Goal: Task Accomplishment & Management: Complete application form

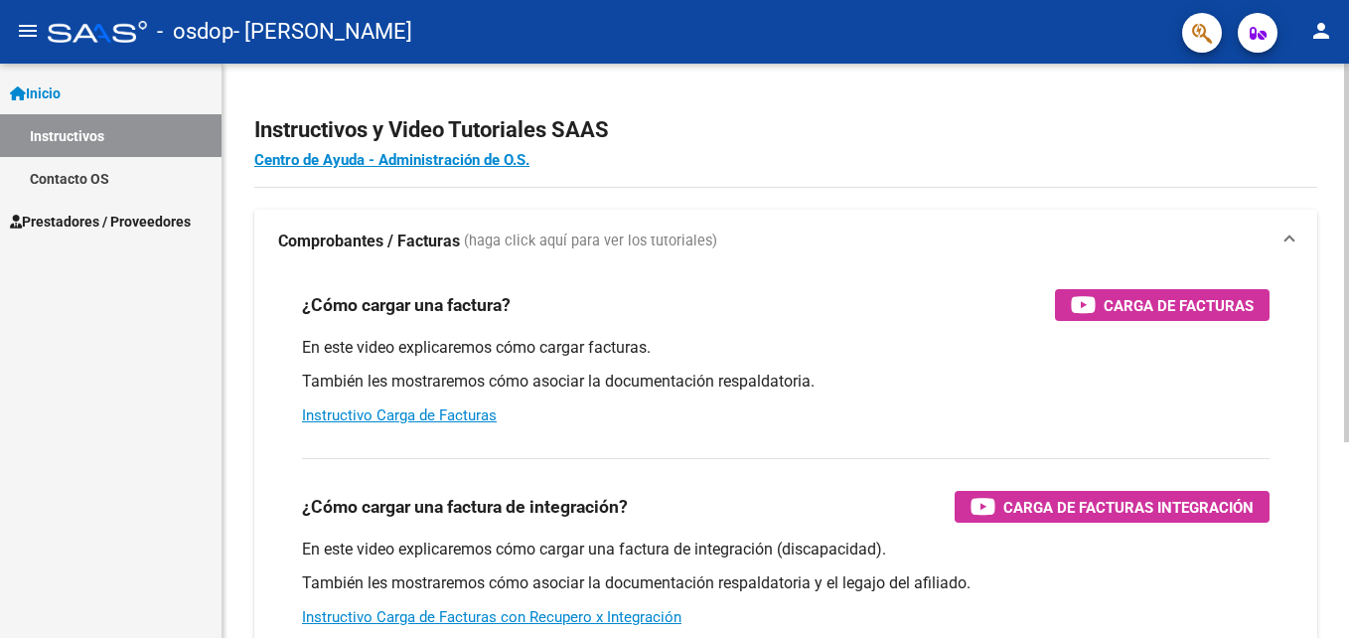
drag, startPoint x: 1299, startPoint y: 6, endPoint x: 714, endPoint y: 113, distance: 594.9
click at [714, 113] on h2 "Instructivos y Video Tutoriales SAAS" at bounding box center [785, 130] width 1063 height 38
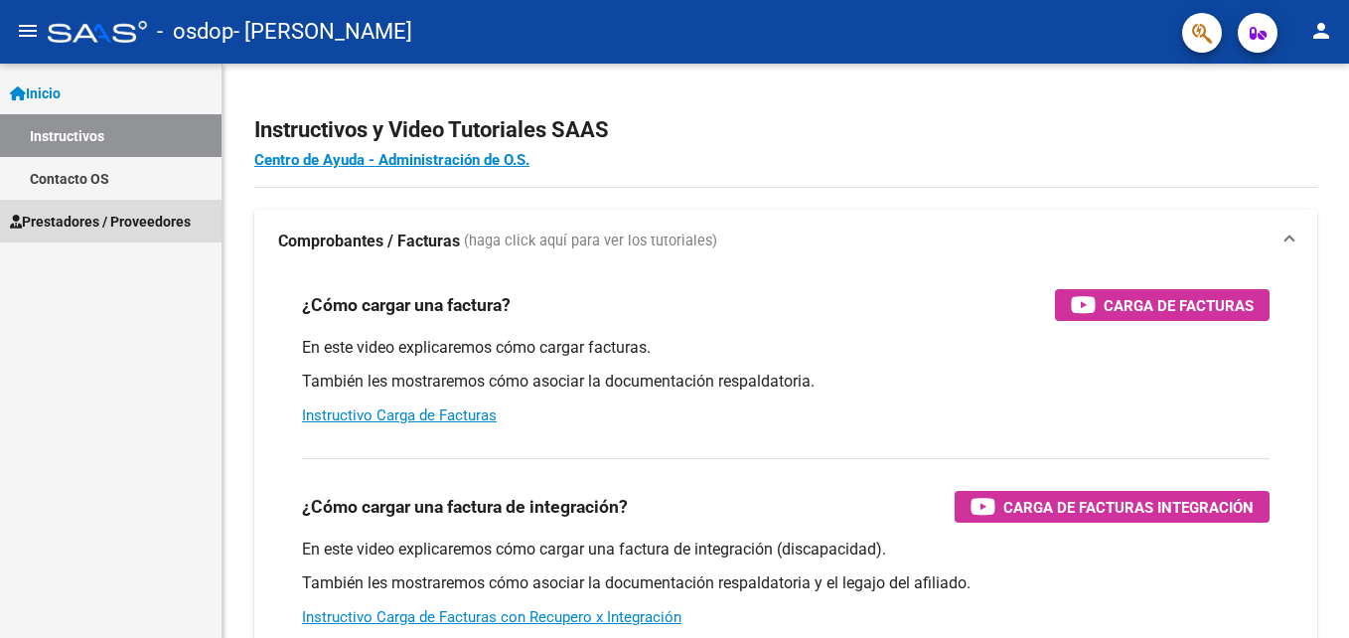
click at [85, 230] on span "Prestadores / Proveedores" at bounding box center [100, 222] width 181 height 22
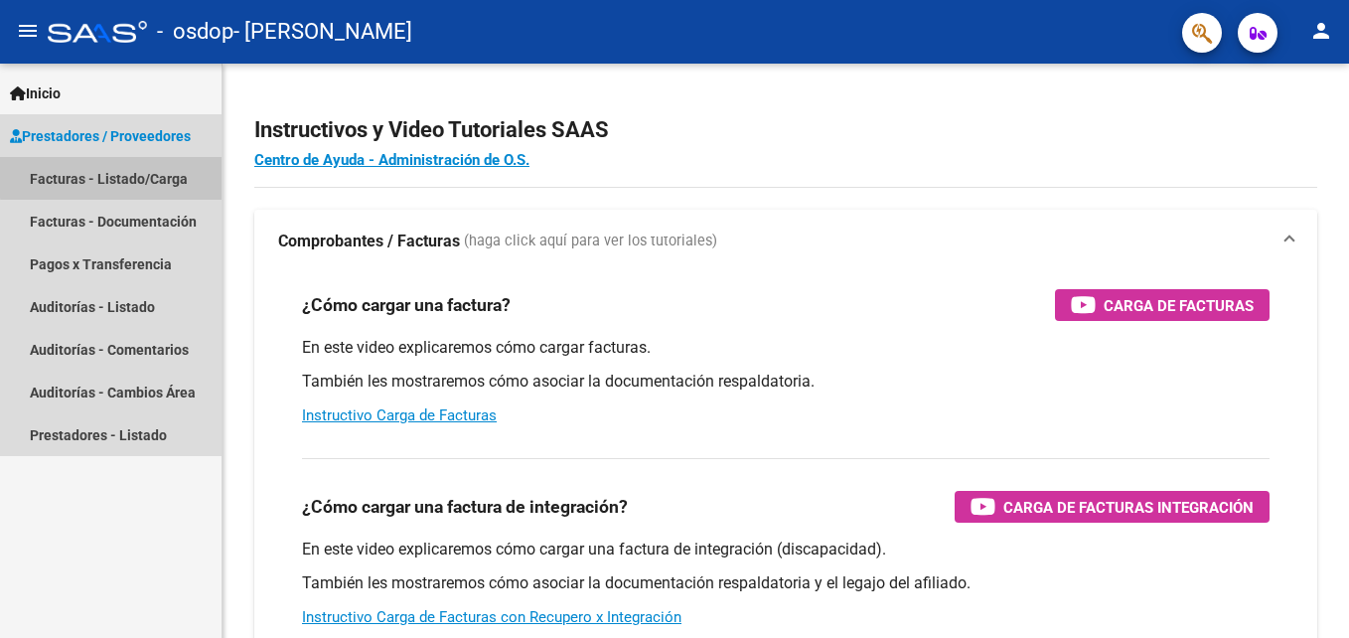
click at [144, 175] on link "Facturas - Listado/Carga" at bounding box center [111, 178] width 222 height 43
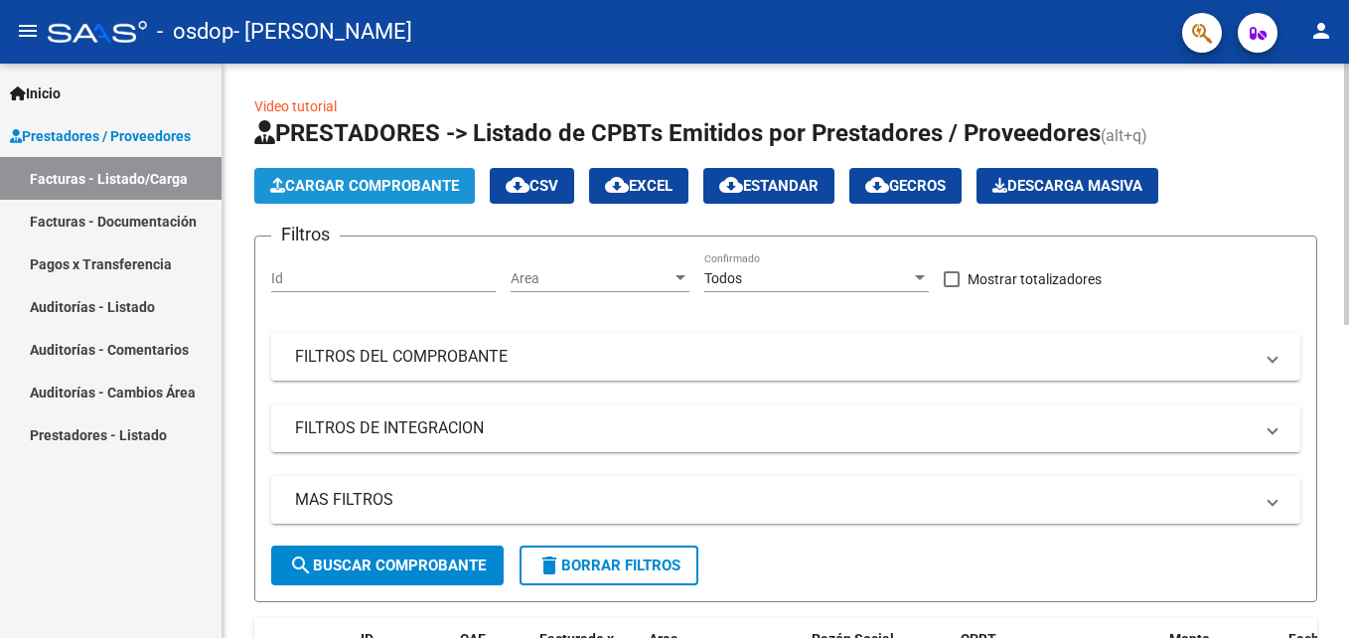
click at [354, 198] on button "Cargar Comprobante" at bounding box center [364, 186] width 221 height 36
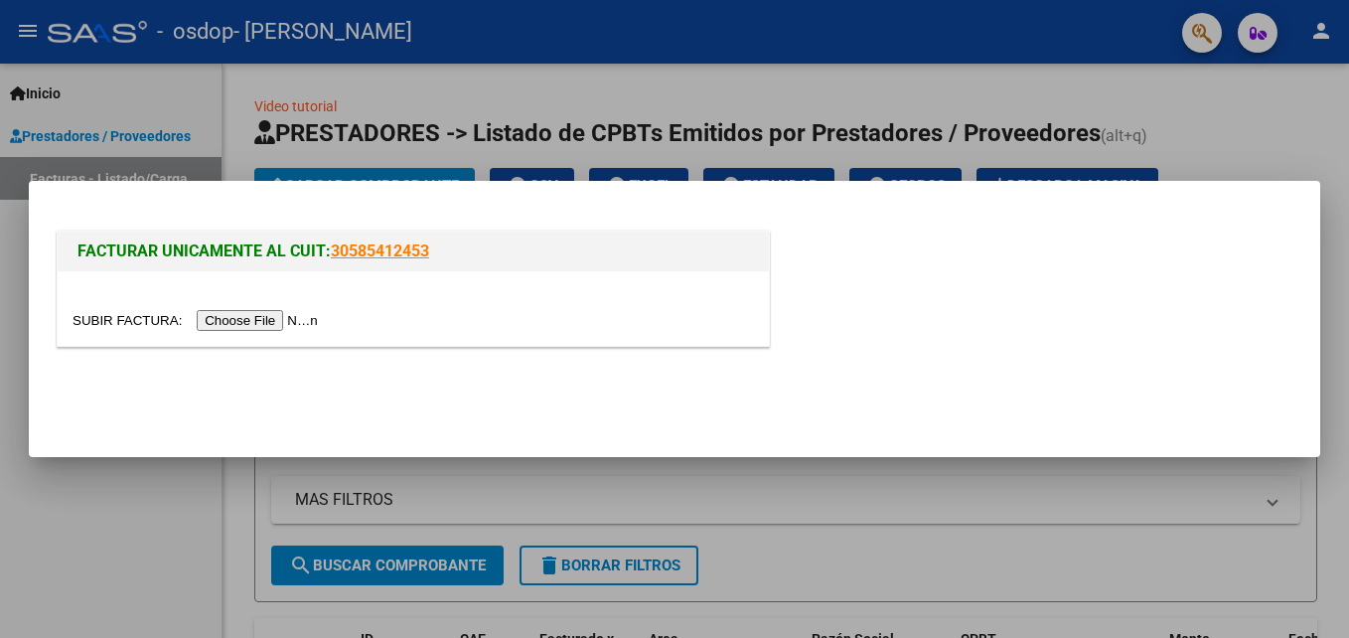
click at [225, 318] on input "file" at bounding box center [198, 320] width 251 height 21
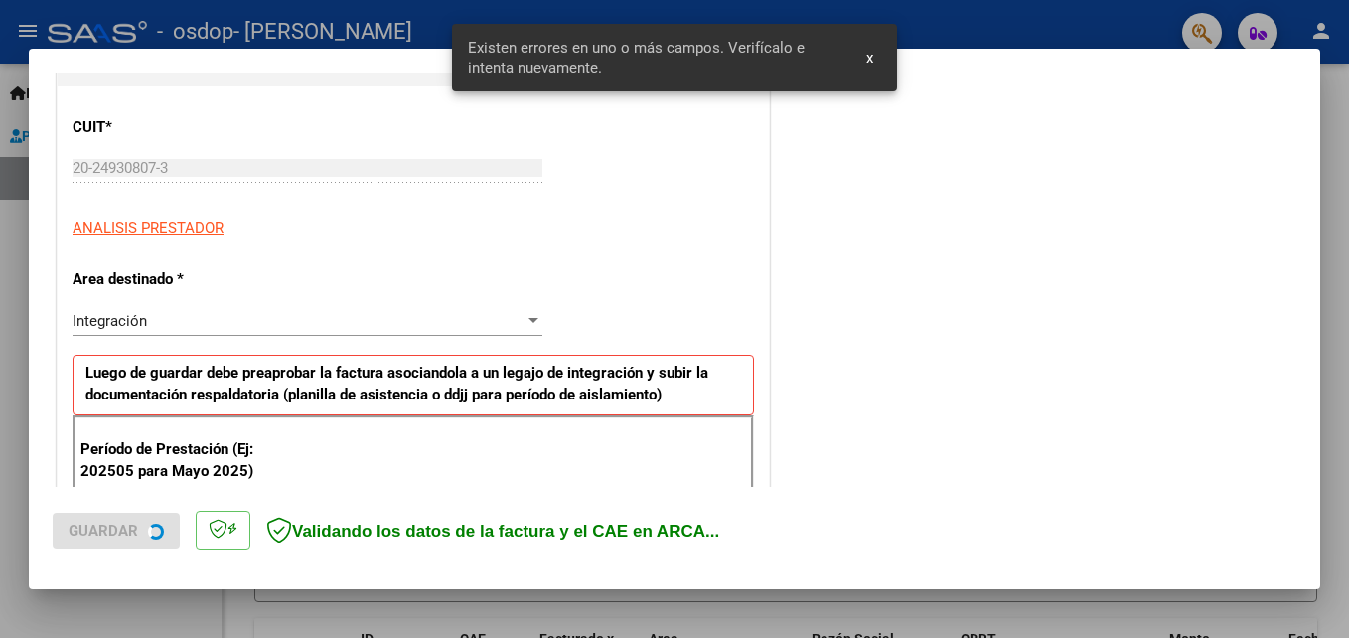
scroll to position [447, 0]
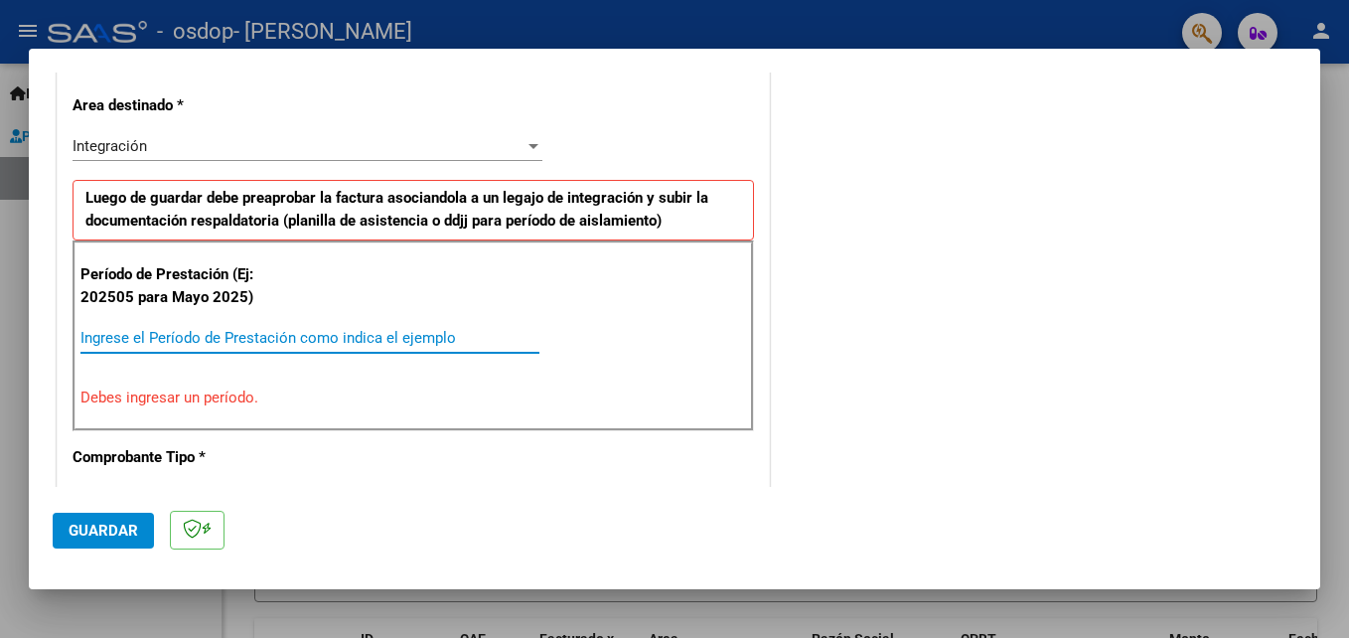
click at [135, 341] on input "Ingrese el Período de Prestación como indica el ejemplo" at bounding box center [309, 338] width 459 height 18
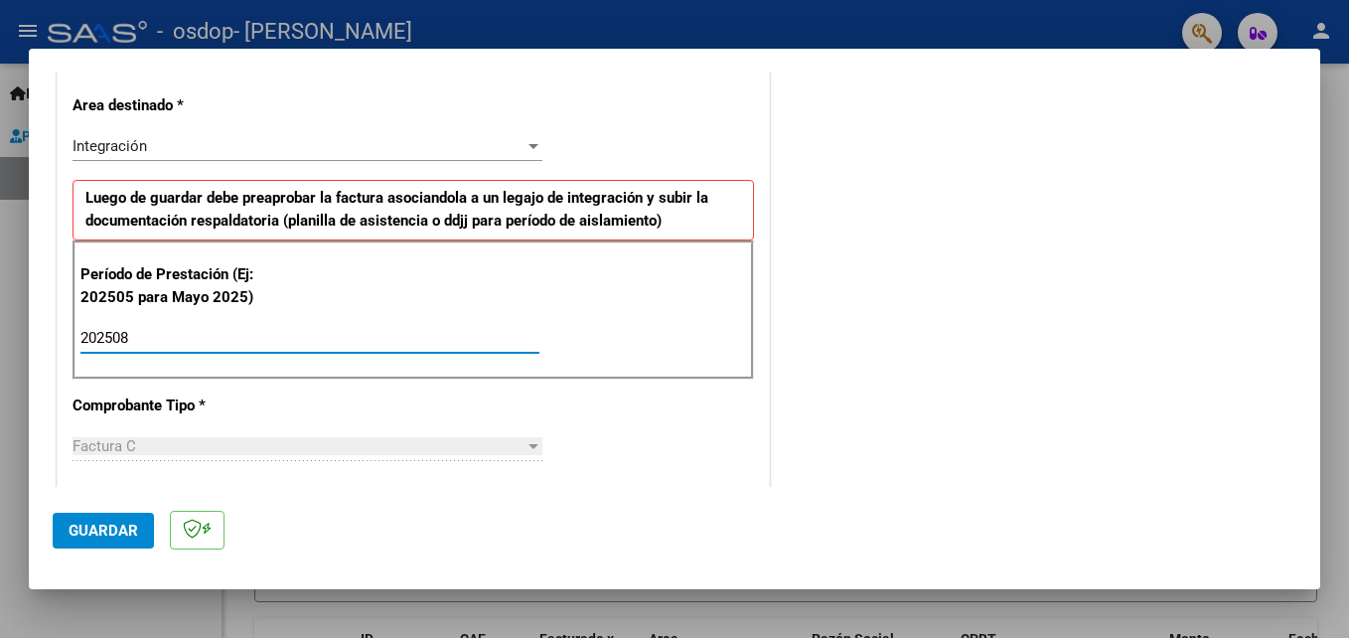
type input "202508"
click at [82, 528] on span "Guardar" at bounding box center [104, 531] width 70 height 18
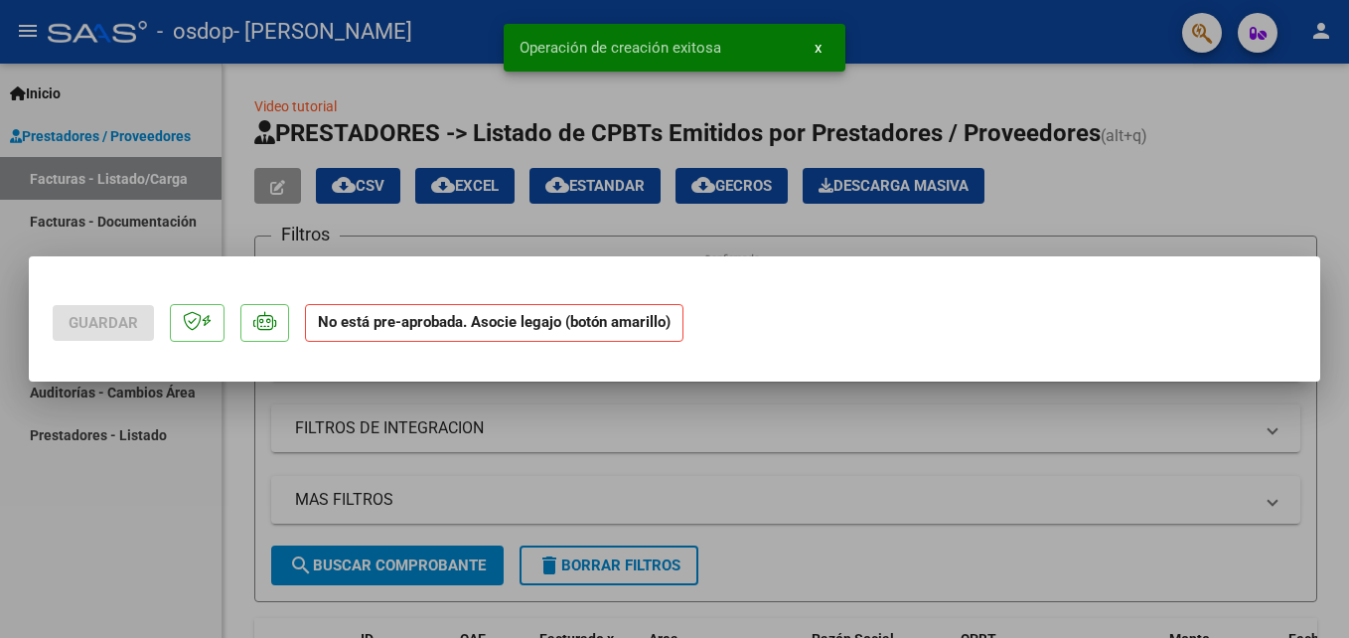
scroll to position [0, 0]
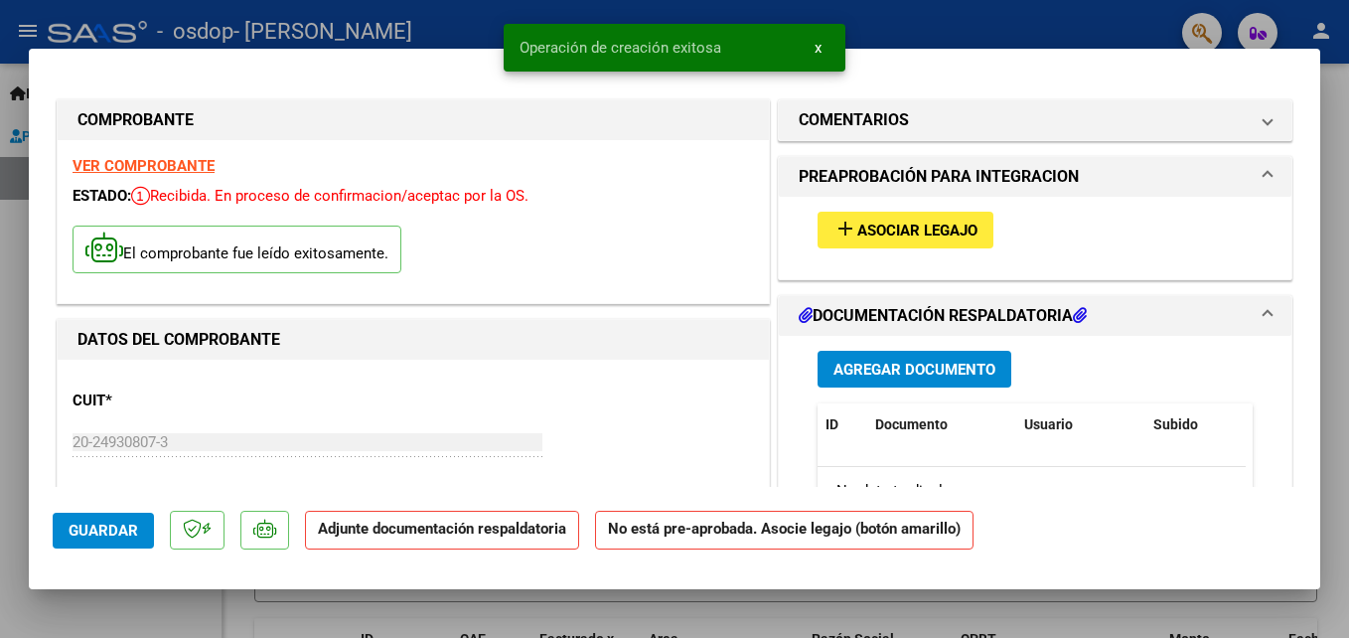
click at [903, 246] on button "add Asociar Legajo" at bounding box center [906, 230] width 176 height 37
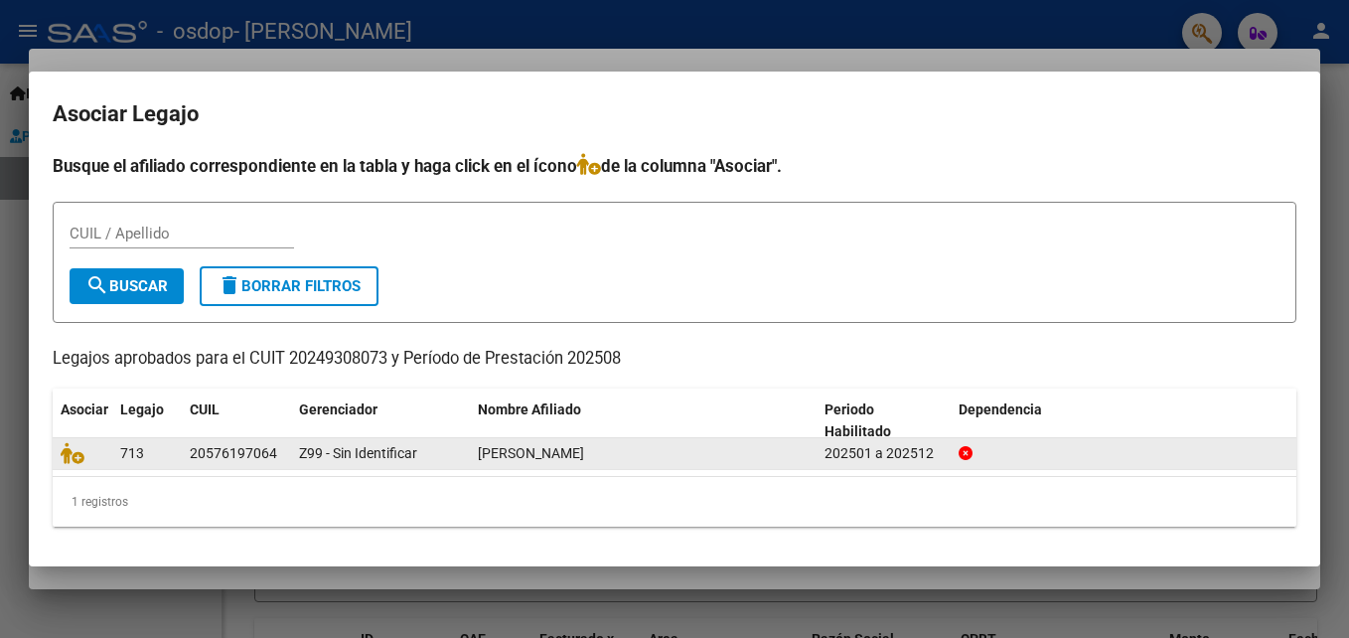
click at [486, 460] on span "[PERSON_NAME]" at bounding box center [531, 453] width 106 height 16
click at [499, 453] on span "[PERSON_NAME]" at bounding box center [531, 453] width 106 height 16
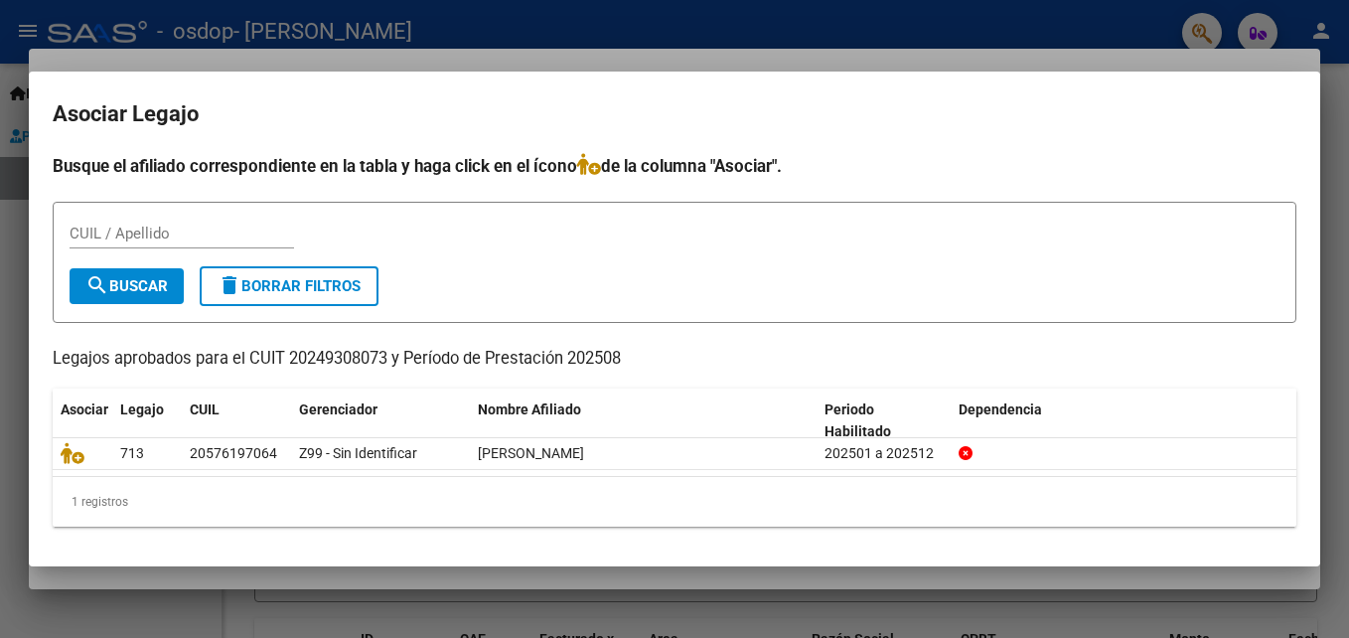
click at [1134, 158] on h4 "Busque el afiliado correspondiente en la tabla y haga click en el ícono de la c…" at bounding box center [675, 166] width 1244 height 26
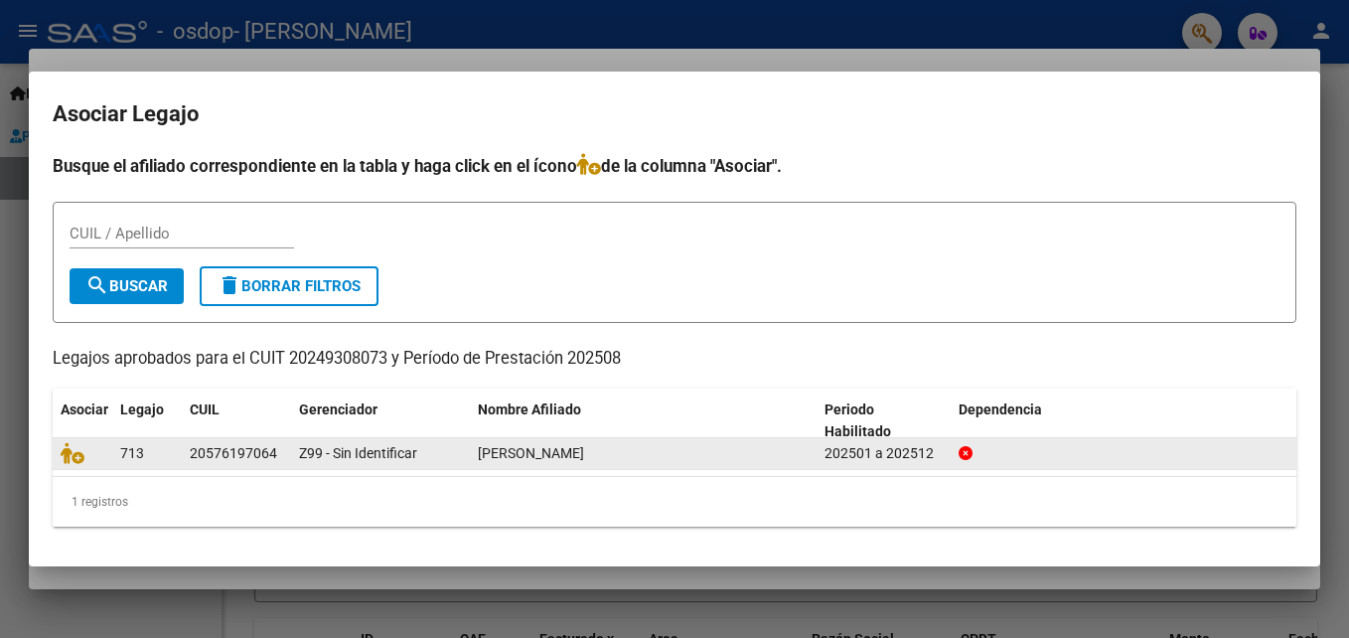
click at [225, 457] on div "20576197064" at bounding box center [233, 453] width 87 height 23
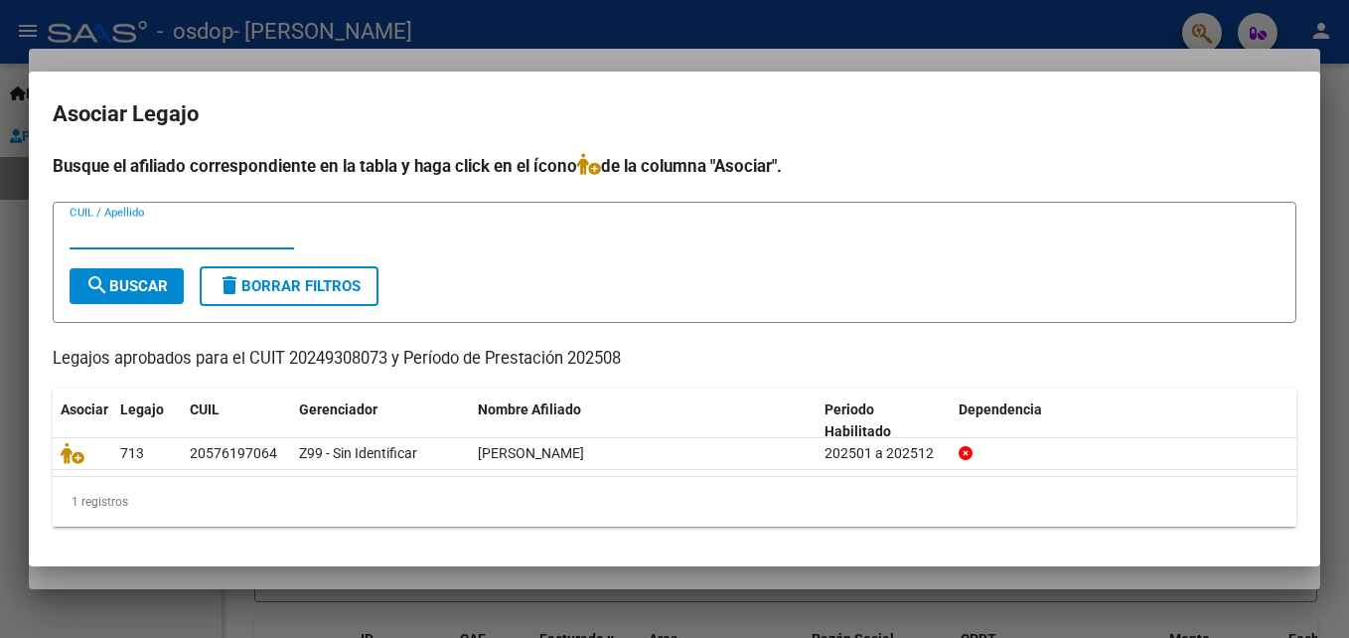
click at [178, 233] on input "CUIL / Apellido" at bounding box center [182, 234] width 225 height 18
click at [153, 296] on button "search Buscar" at bounding box center [127, 286] width 114 height 36
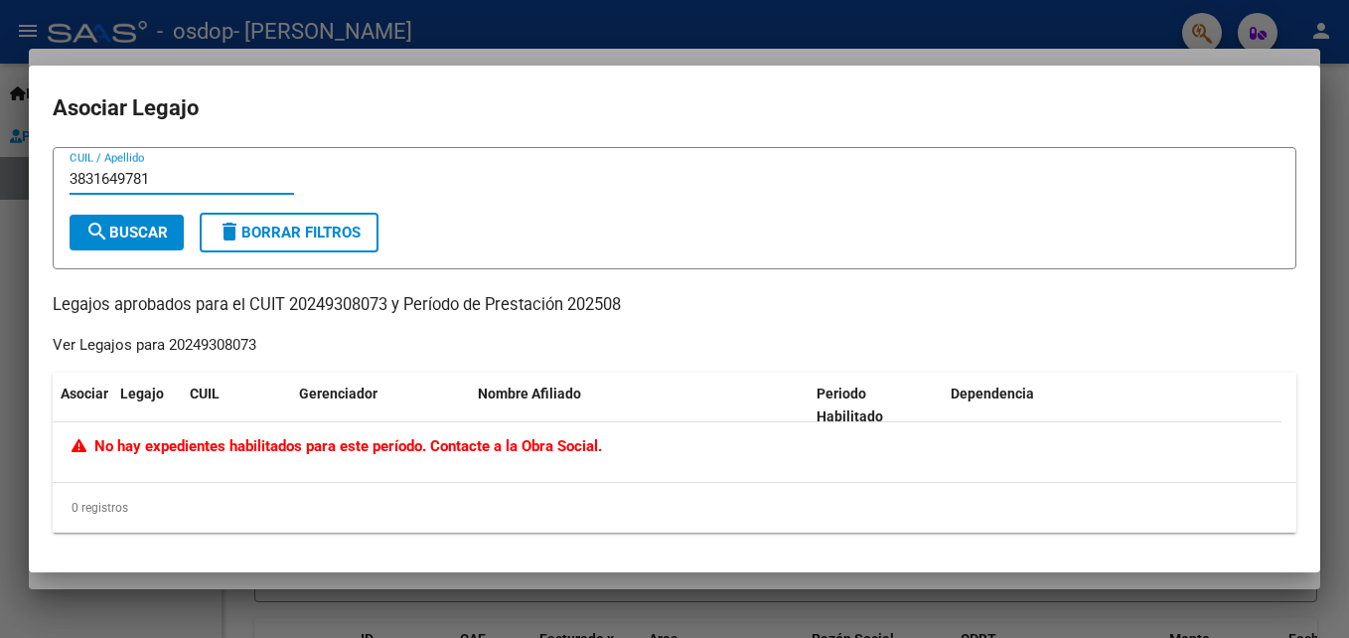
click at [188, 177] on input "3831649781" at bounding box center [182, 179] width 225 height 18
type input "3"
click at [33, 274] on mat-dialog-content "CUIL / Apellido search Buscar delete Borrar Filtros Legajos aprobados para el C…" at bounding box center [674, 347] width 1291 height 401
click at [202, 609] on div at bounding box center [674, 319] width 1349 height 638
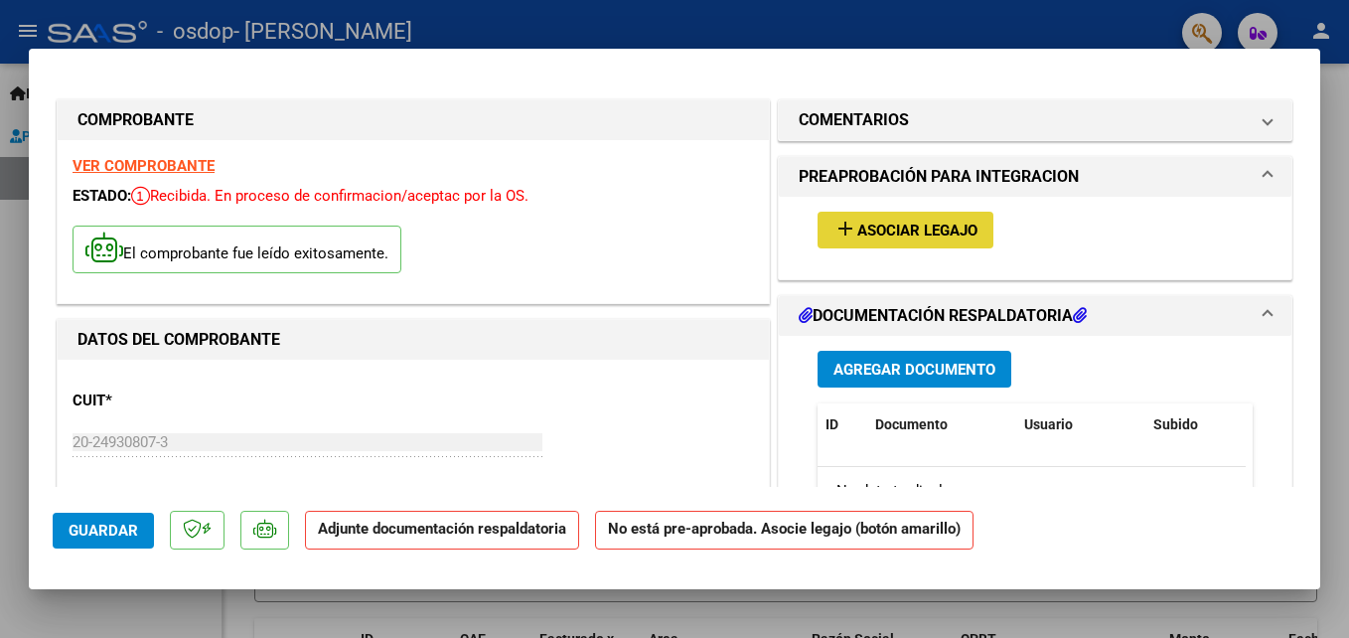
click at [942, 234] on span "Asociar Legajo" at bounding box center [917, 231] width 120 height 18
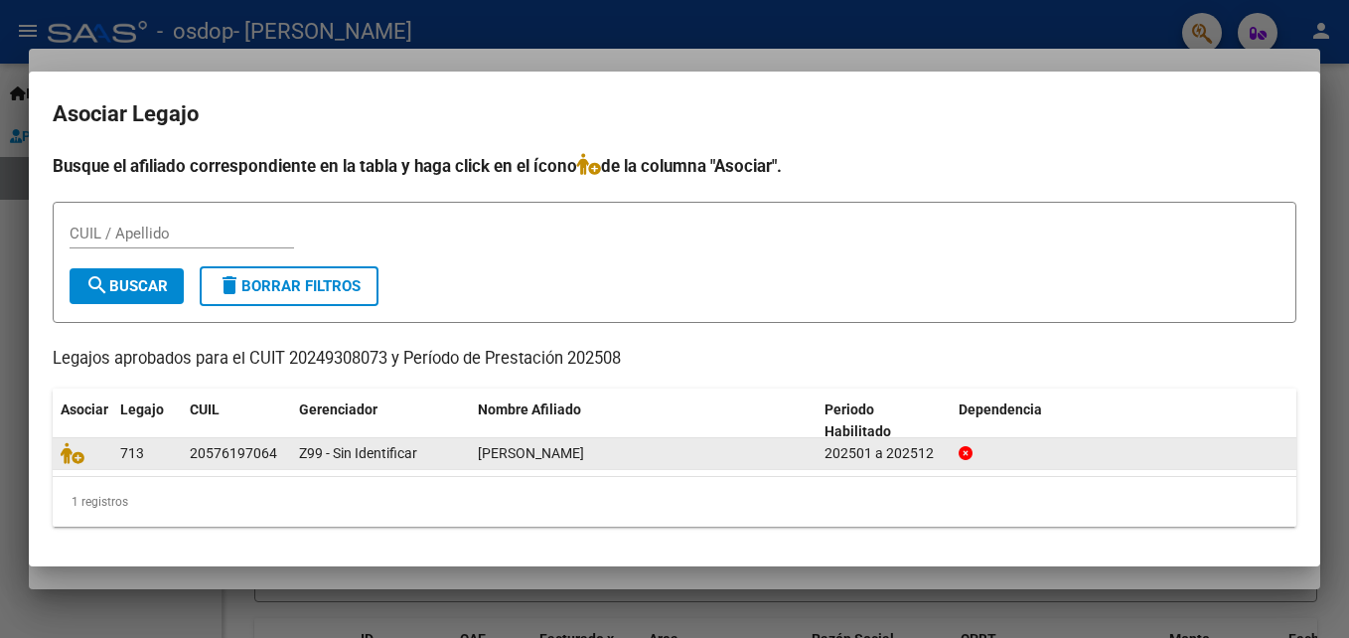
click at [596, 456] on div "[PERSON_NAME]" at bounding box center [643, 453] width 331 height 23
click at [410, 453] on span "Z99 - Sin Identificar" at bounding box center [358, 453] width 118 height 16
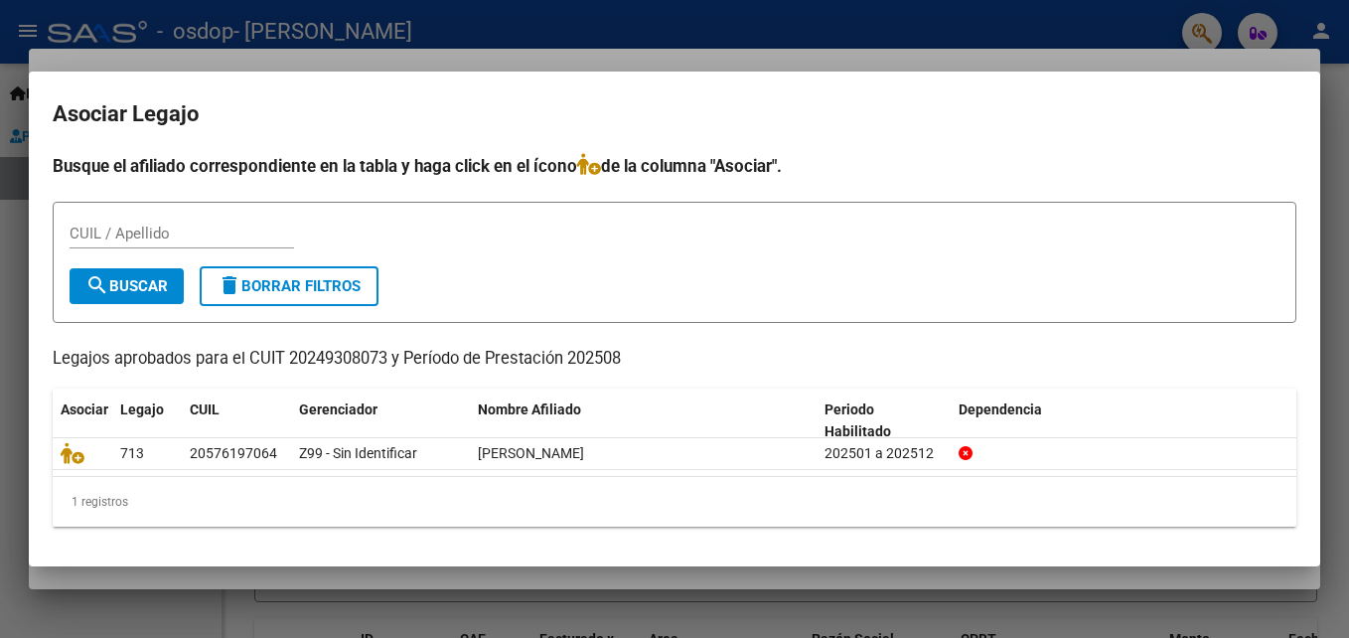
drag, startPoint x: 410, startPoint y: 453, endPoint x: 567, endPoint y: 472, distance: 158.1
click at [567, 472] on datatable-selection "713 20576197064 Z99 - Sin Identificar [PERSON_NAME] 202501 a 202512" at bounding box center [675, 465] width 1244 height 18
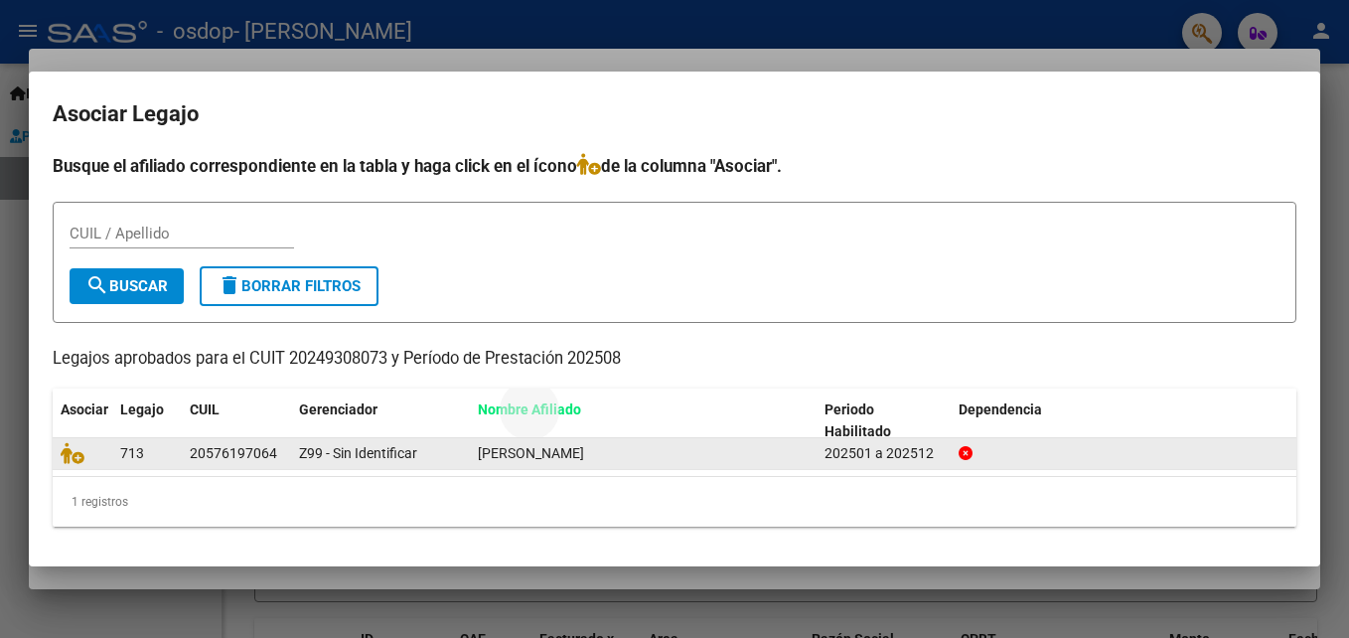
drag, startPoint x: 655, startPoint y: 419, endPoint x: 684, endPoint y: 459, distance: 49.7
click at [684, 459] on div "Asociar Legajo CUIL Gerenciador Nombre Afiliado Periodo Habilitado Dependencia …" at bounding box center [675, 457] width 1244 height 139
click at [684, 459] on div "[PERSON_NAME]" at bounding box center [643, 453] width 331 height 23
click at [1150, 464] on div at bounding box center [1124, 453] width 331 height 23
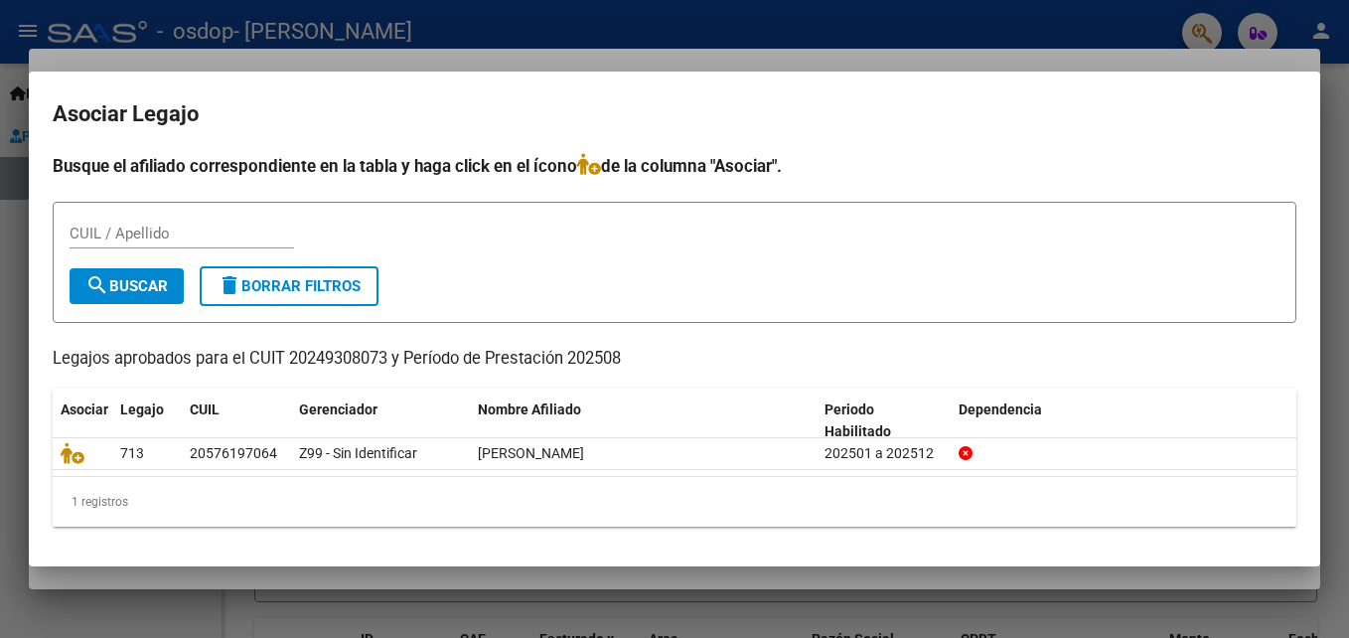
click at [596, 590] on div at bounding box center [674, 319] width 1349 height 638
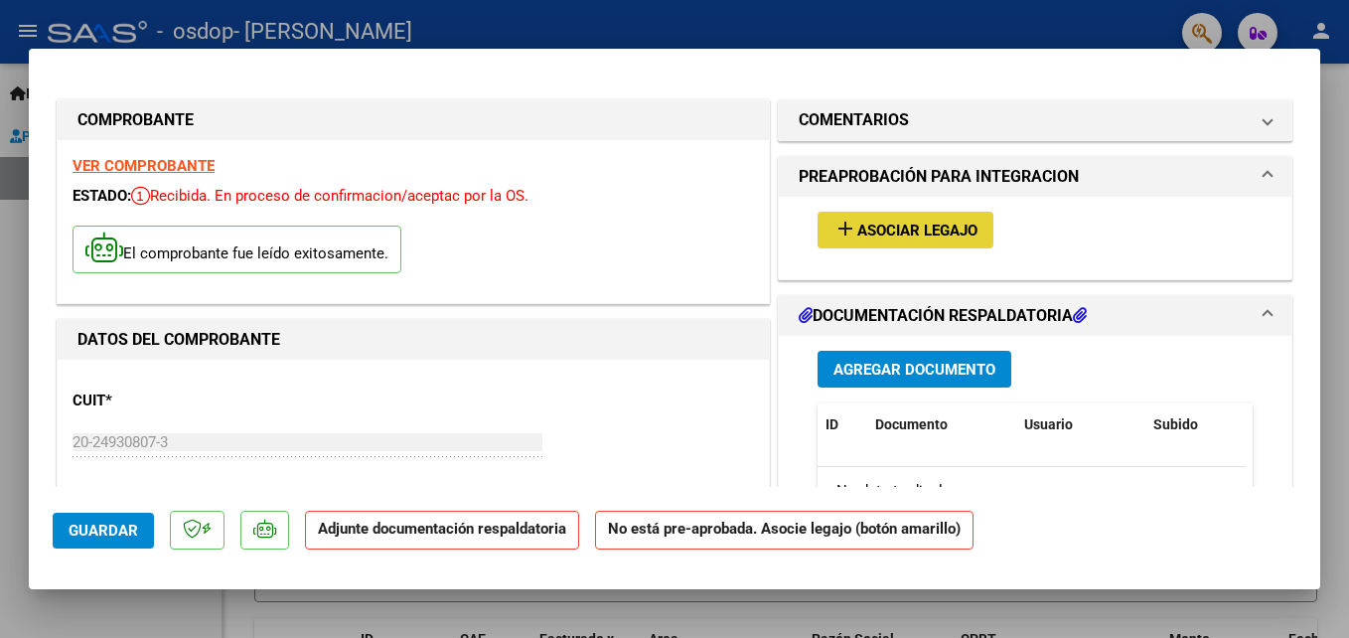
click at [910, 231] on span "Asociar Legajo" at bounding box center [917, 231] width 120 height 18
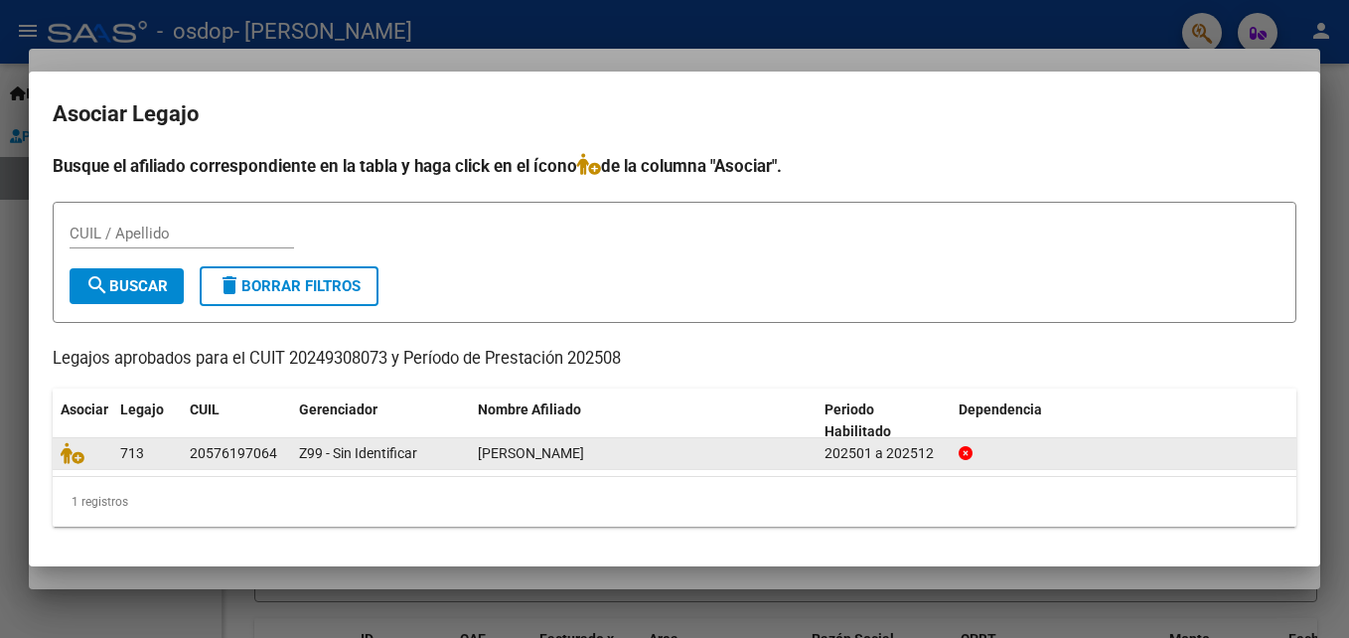
click at [503, 446] on span "[PERSON_NAME]" at bounding box center [531, 453] width 106 height 16
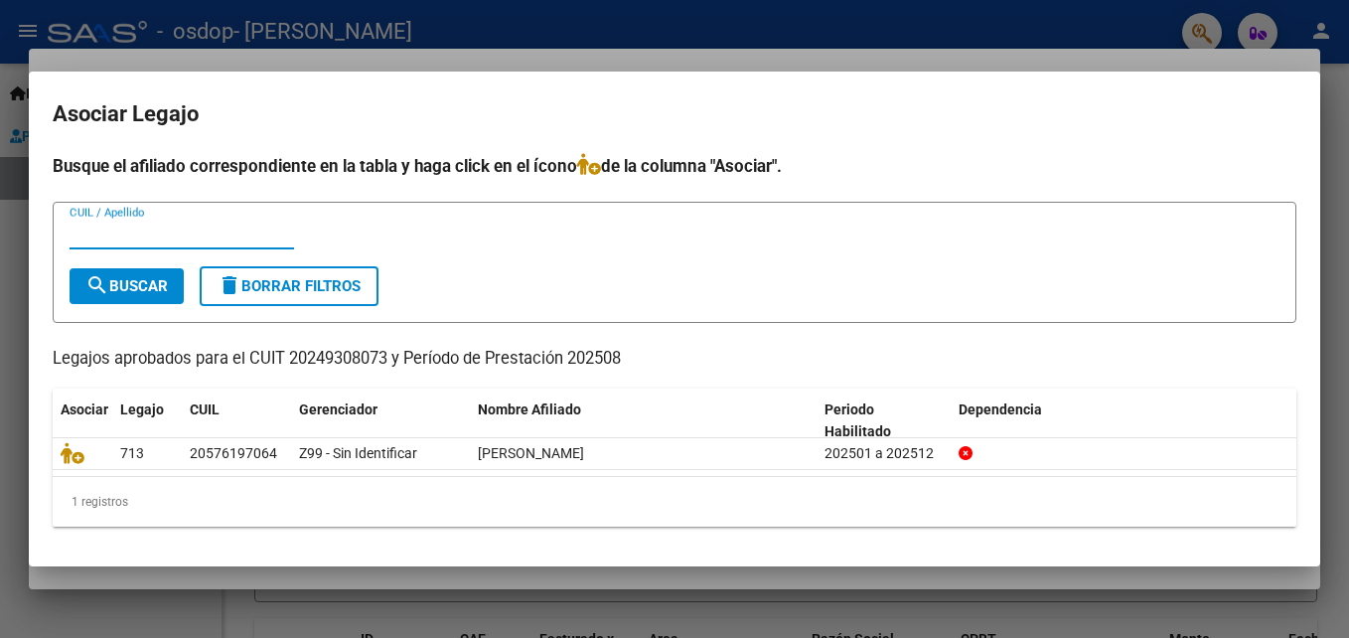
click at [210, 237] on input "CUIL / Apellido" at bounding box center [182, 234] width 225 height 18
type input "20249308073"
click at [168, 285] on span "search Buscar" at bounding box center [126, 286] width 82 height 18
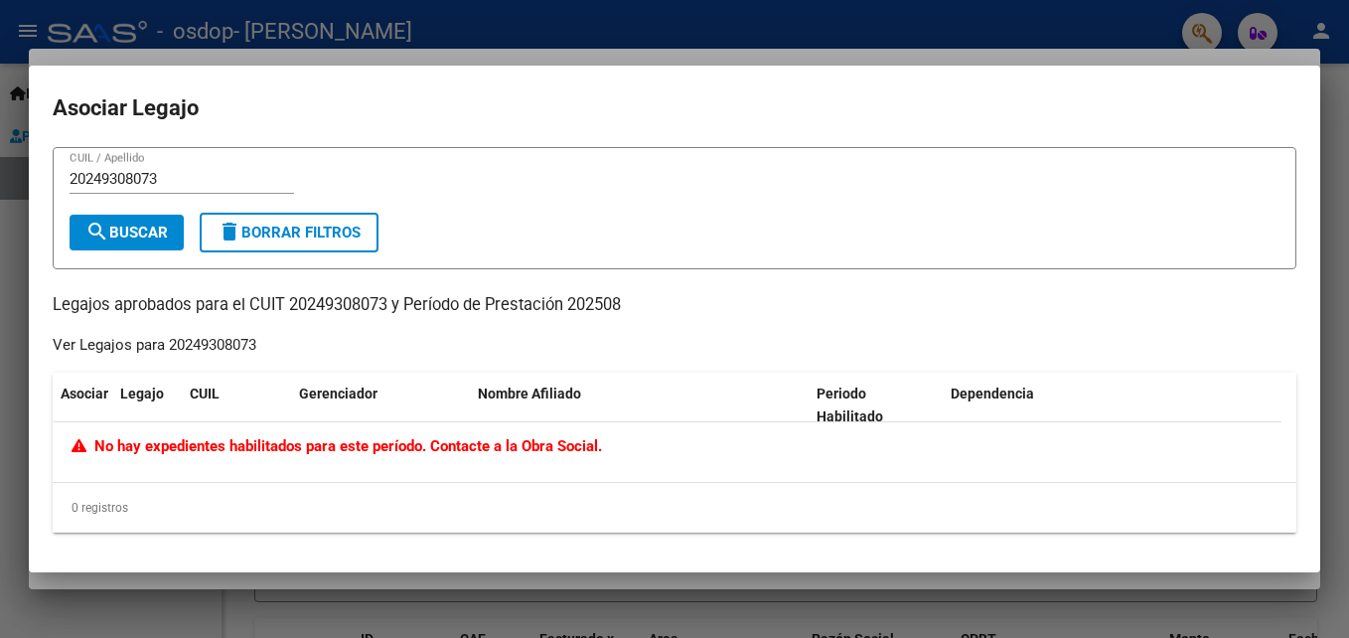
click at [15, 234] on div at bounding box center [674, 319] width 1349 height 638
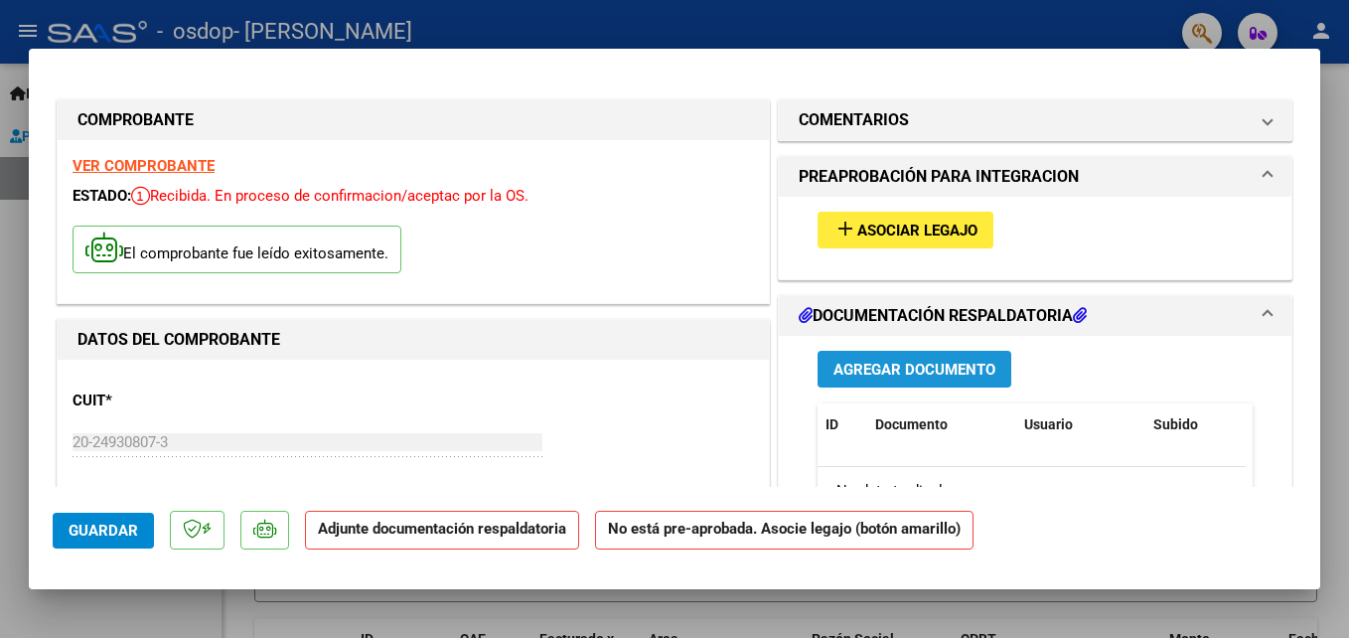
click at [937, 368] on span "Agregar Documento" at bounding box center [915, 370] width 162 height 18
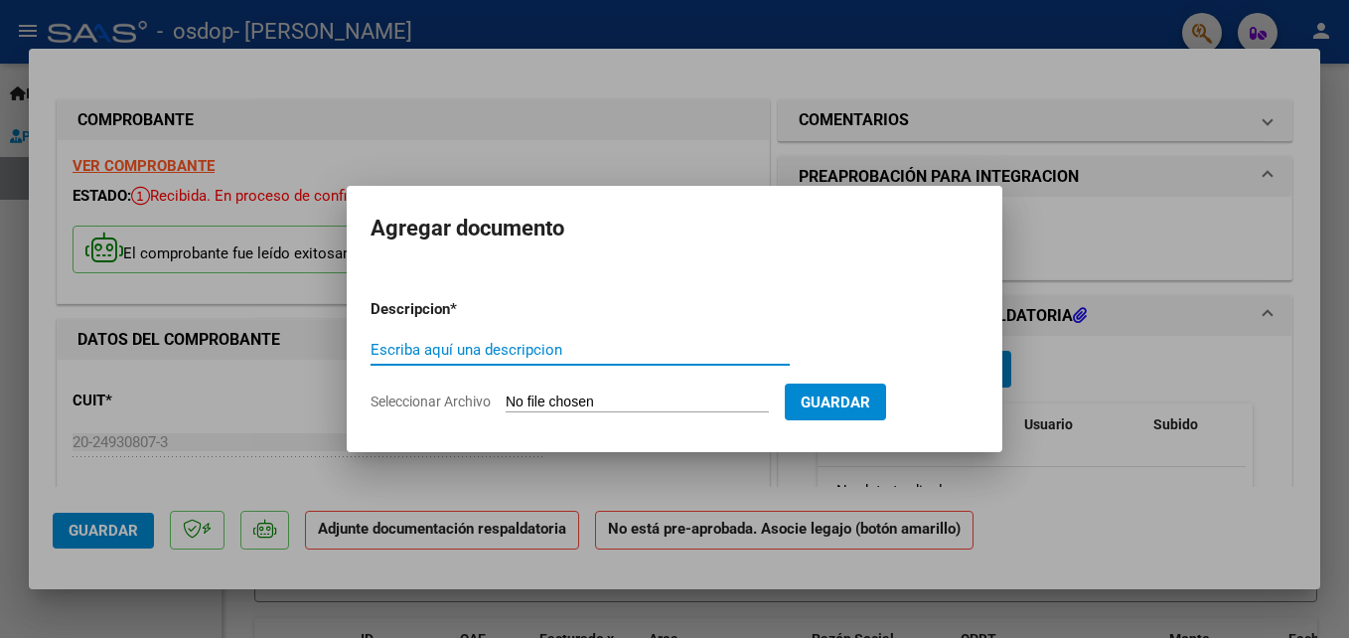
click at [540, 355] on input "Escriba aquí una descripcion" at bounding box center [580, 350] width 419 height 18
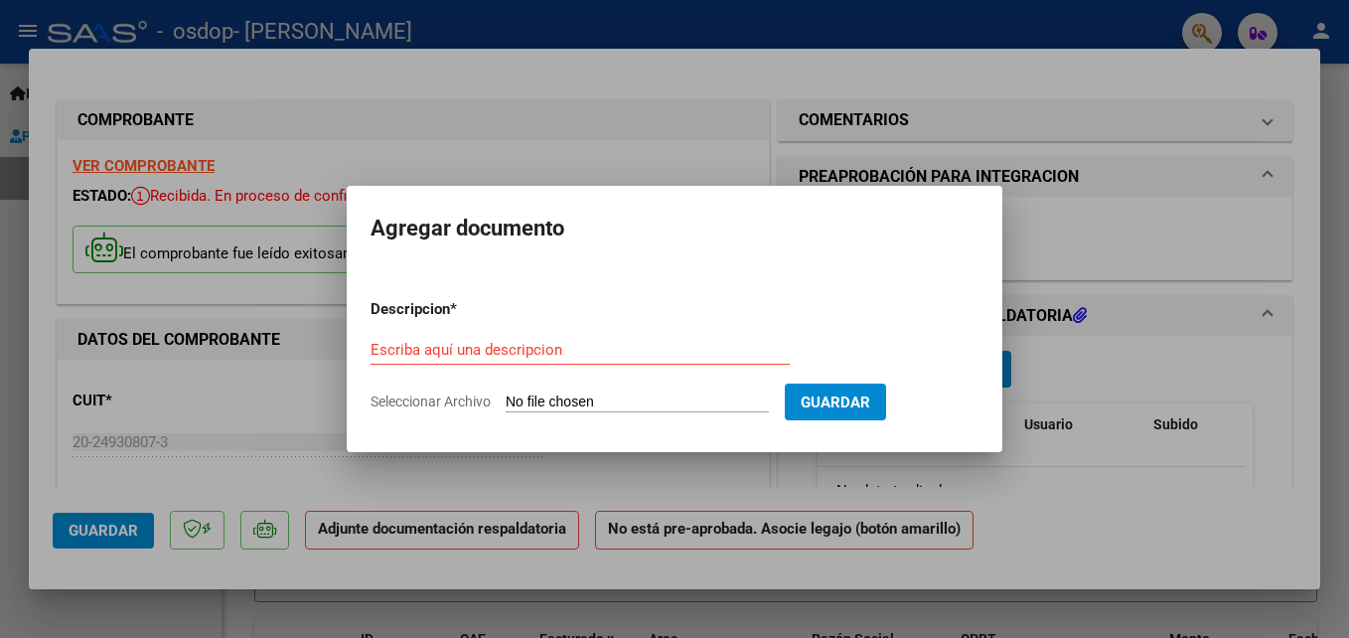
click at [565, 403] on input "Seleccionar Archivo" at bounding box center [637, 402] width 263 height 19
type input "C:\fakepath\[PERSON_NAME] cts agost.jpg"
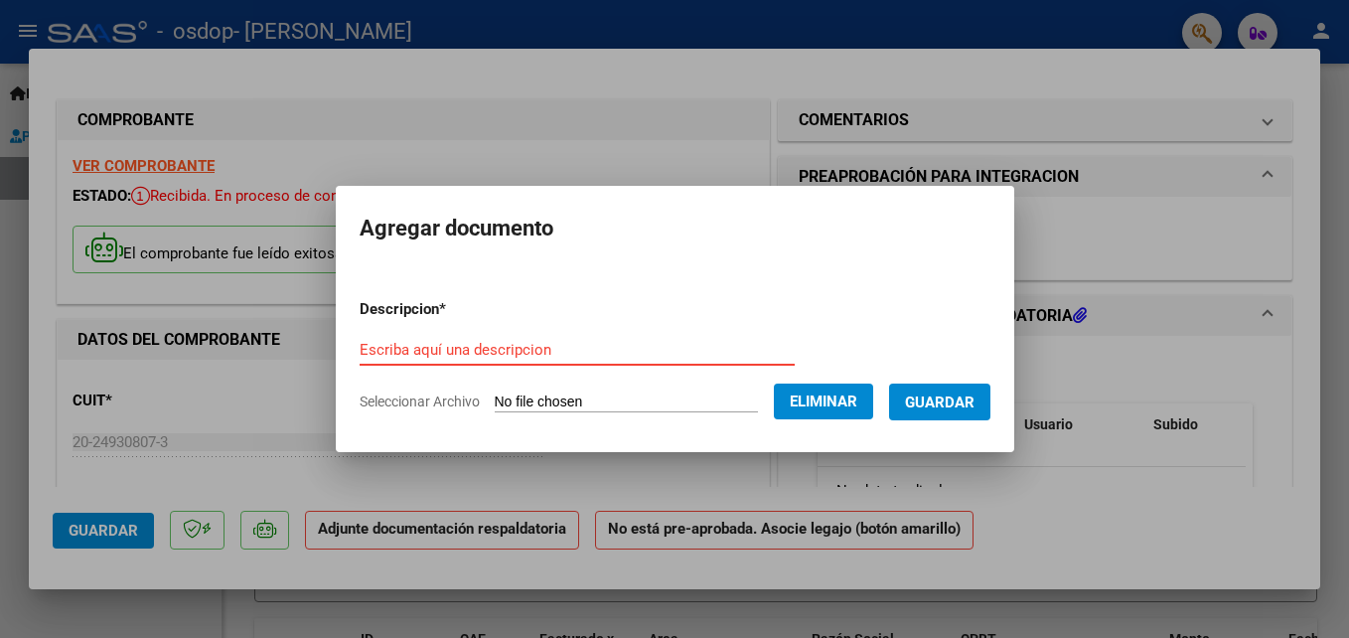
click at [536, 344] on input "Escriba aquí una descripcion" at bounding box center [577, 350] width 435 height 18
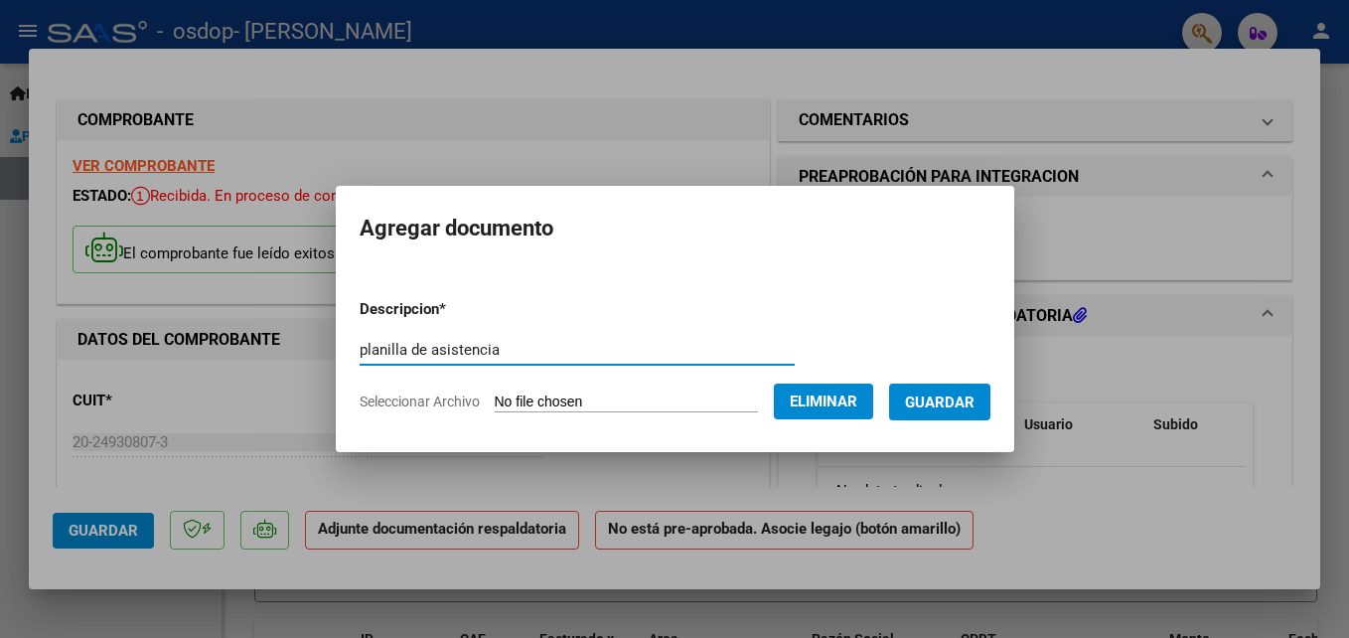
type input "planilla de asistencia"
click at [975, 412] on button "Guardar" at bounding box center [939, 401] width 101 height 37
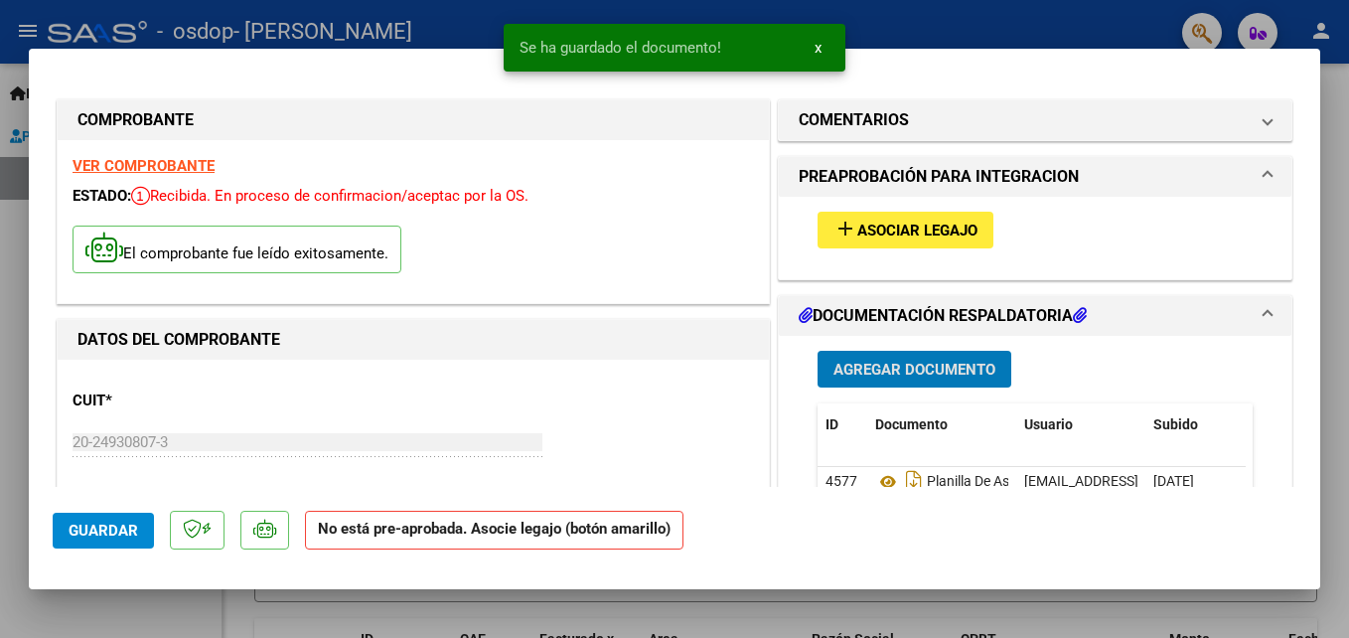
click at [919, 228] on span "Asociar Legajo" at bounding box center [917, 231] width 120 height 18
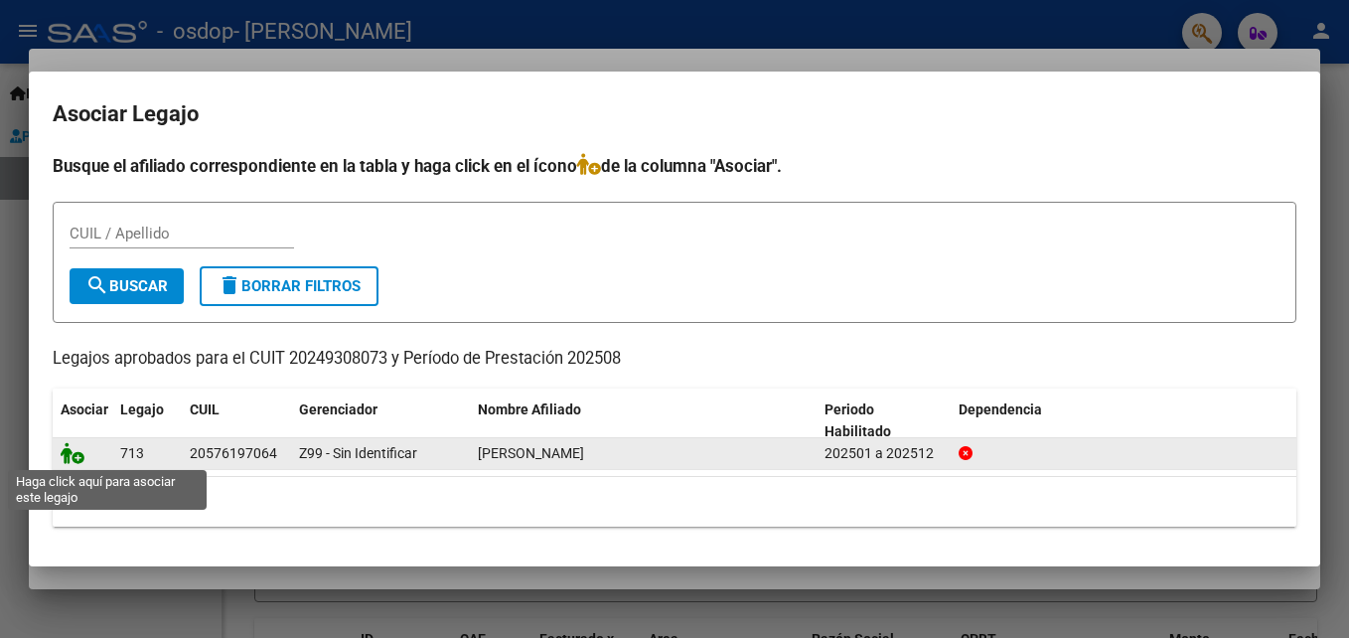
click at [77, 463] on icon at bounding box center [73, 453] width 24 height 22
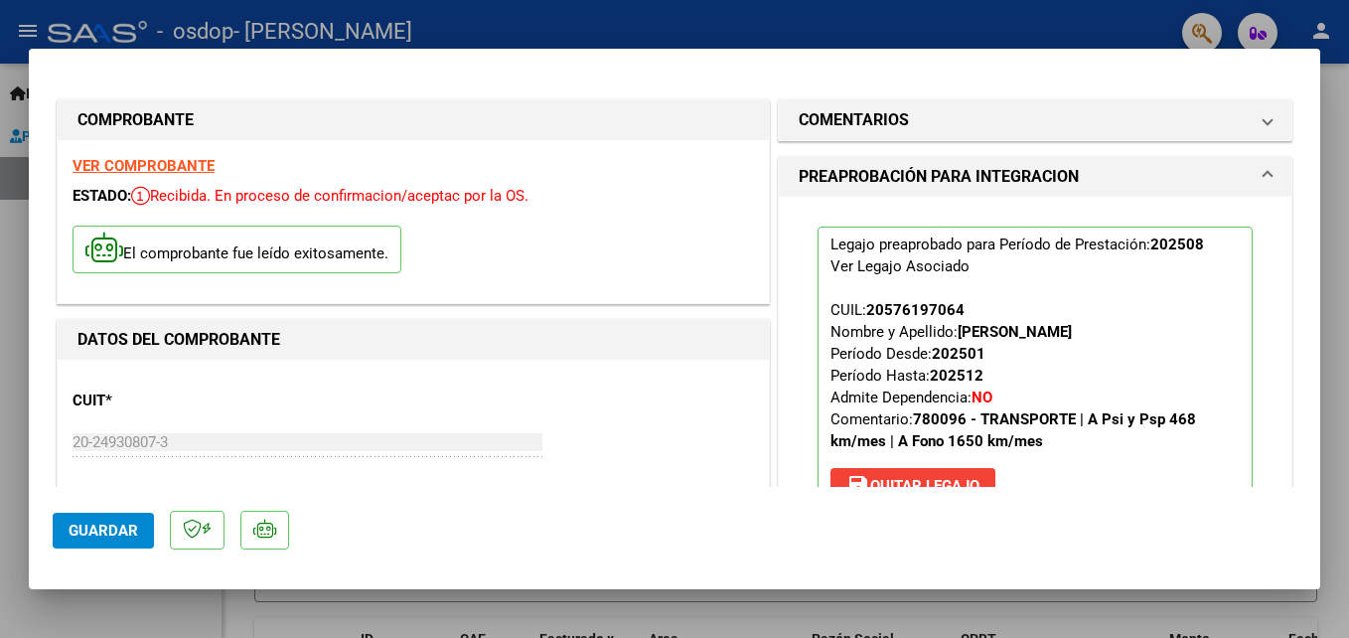
drag, startPoint x: 1320, startPoint y: 162, endPoint x: 1312, endPoint y: 149, distance: 15.2
click at [1312, 149] on div "COMPROBANTE VER COMPROBANTE ESTADO: Recibida. En proceso de confirmacion/acepta…" at bounding box center [674, 319] width 1349 height 638
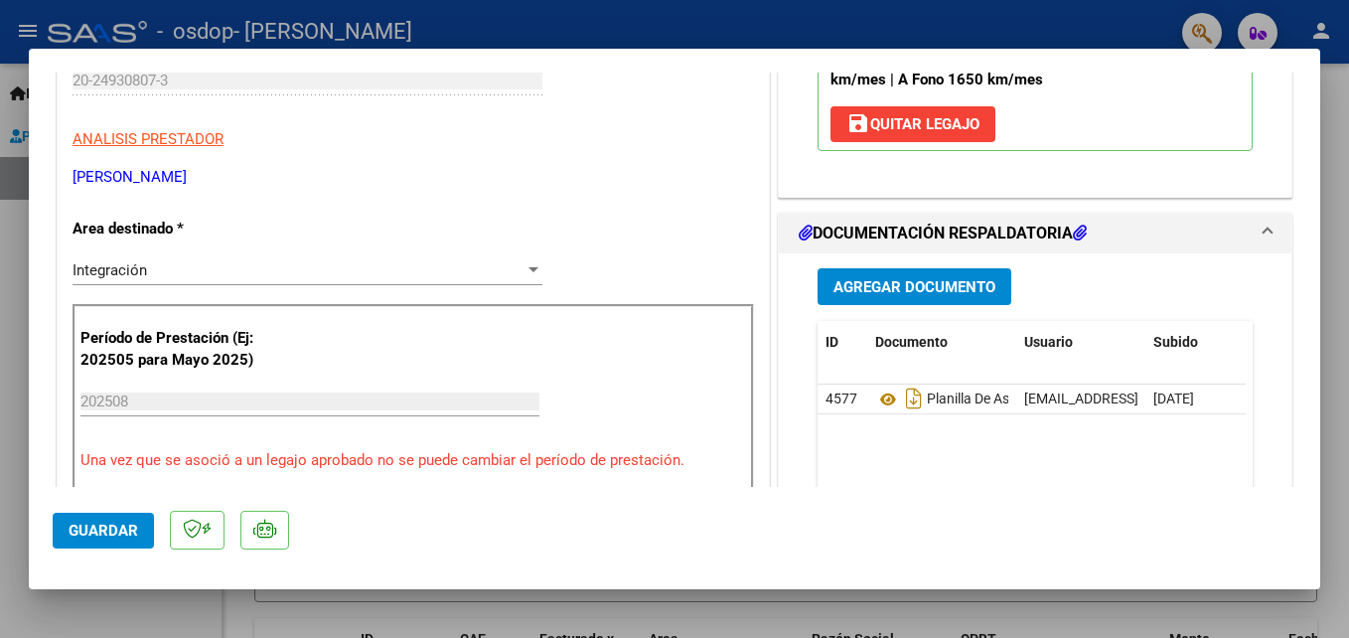
click at [630, 140] on p "ANALISIS PRESTADOR" at bounding box center [414, 139] width 682 height 23
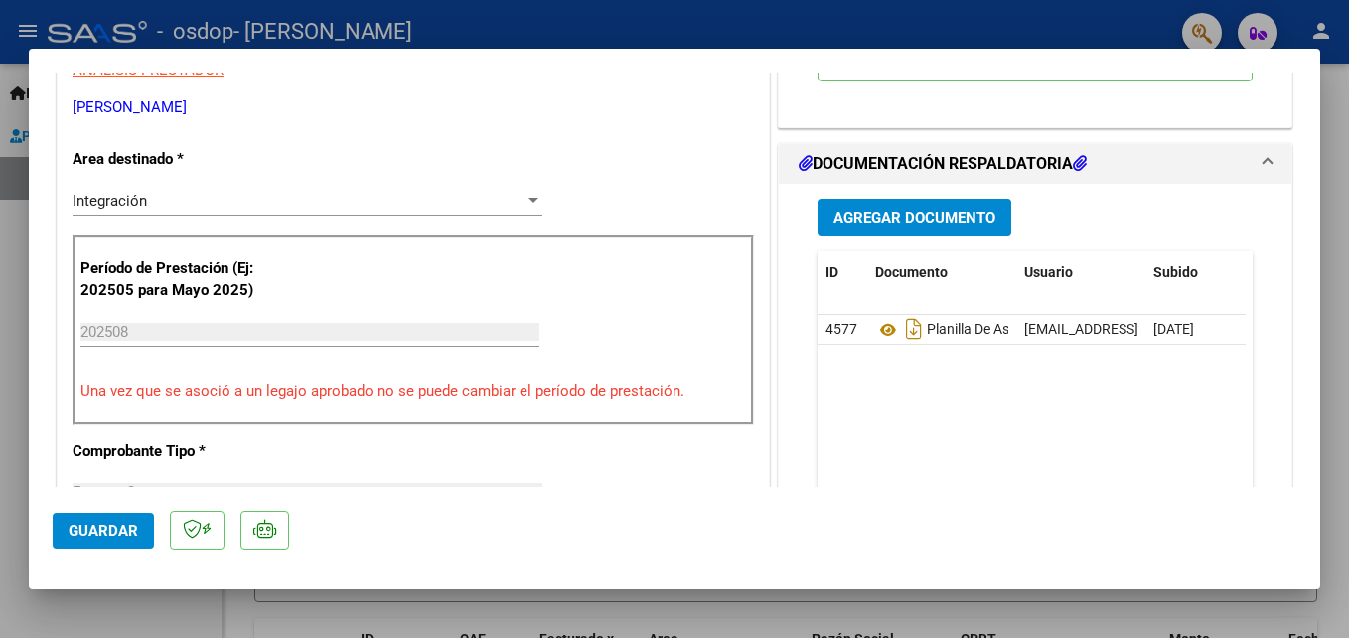
scroll to position [134, 0]
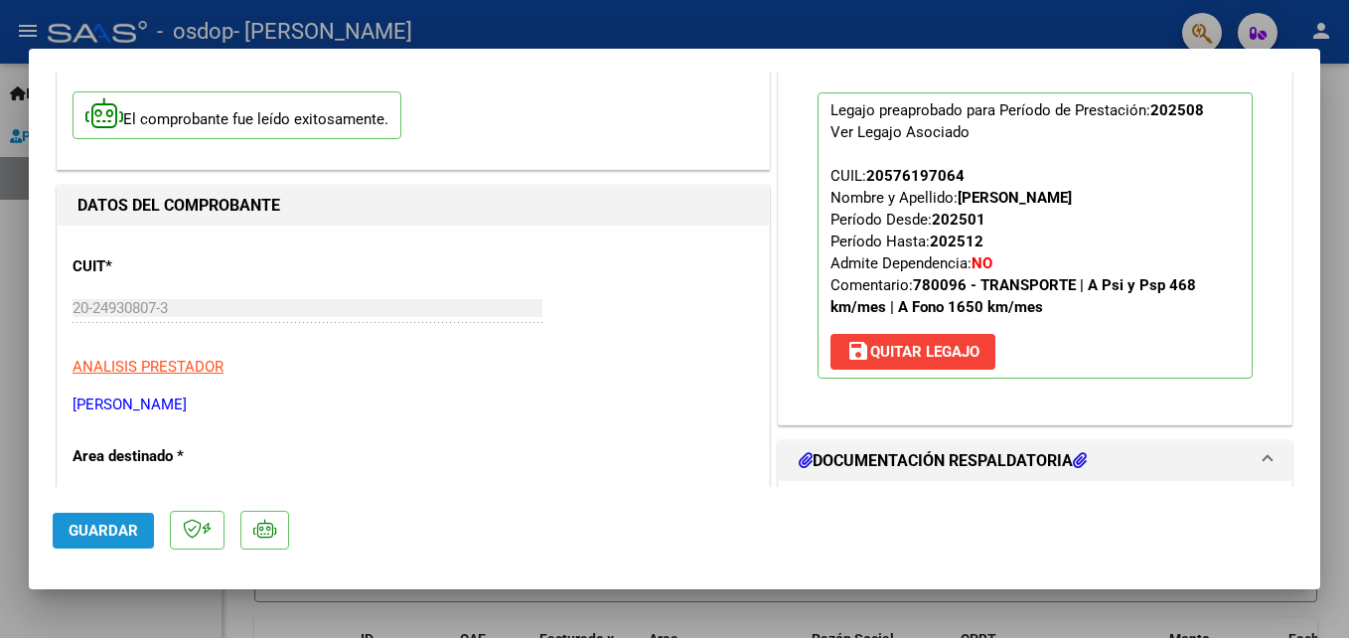
click at [76, 543] on button "Guardar" at bounding box center [103, 531] width 101 height 36
click at [0, 377] on html "menu - osdop - [PERSON_NAME] person Inicio Instructivos Contacto OS Prestadores…" at bounding box center [674, 319] width 1349 height 638
click at [9, 197] on div at bounding box center [674, 319] width 1349 height 638
type input "$ 0,00"
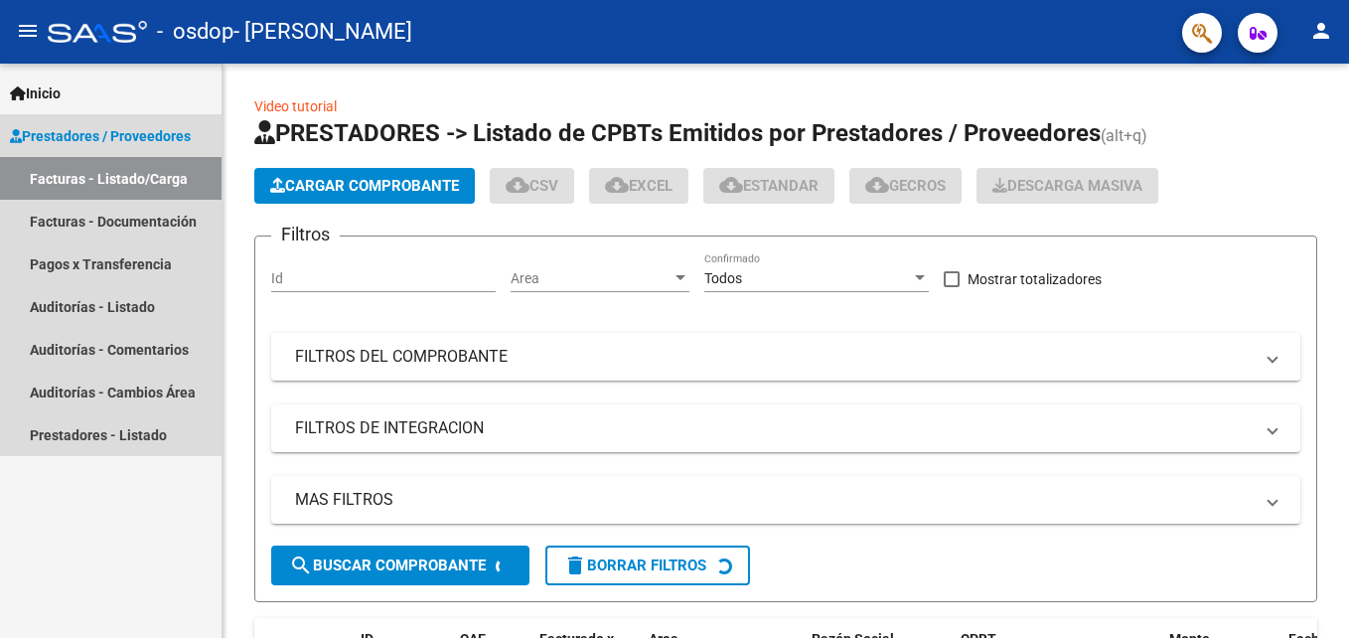
click at [9, 197] on link "Facturas - Listado/Carga" at bounding box center [111, 178] width 222 height 43
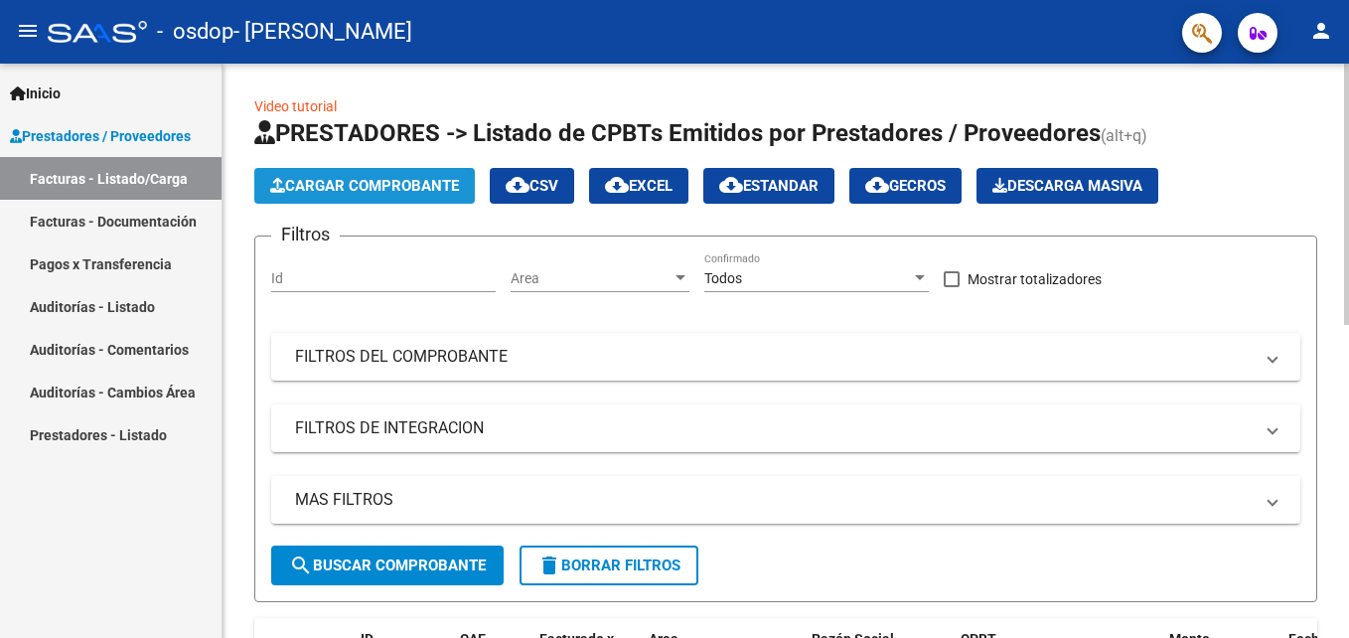
click at [374, 179] on span "Cargar Comprobante" at bounding box center [364, 186] width 189 height 18
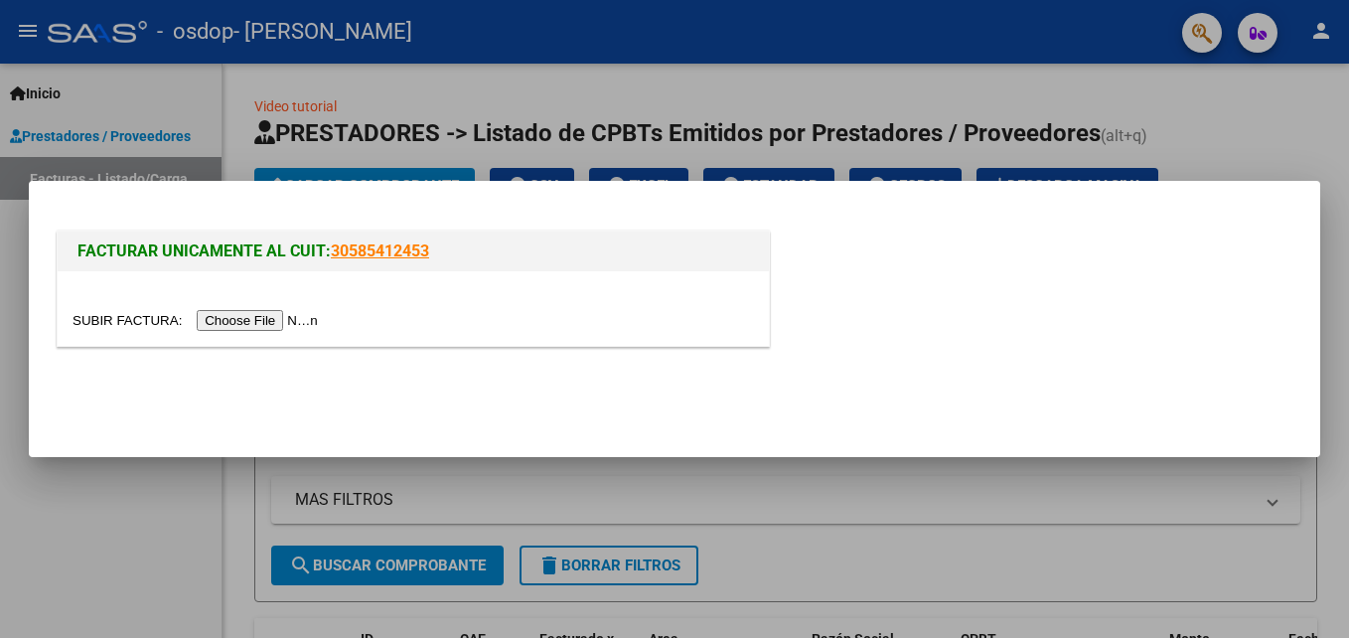
click at [258, 320] on input "file" at bounding box center [198, 320] width 251 height 21
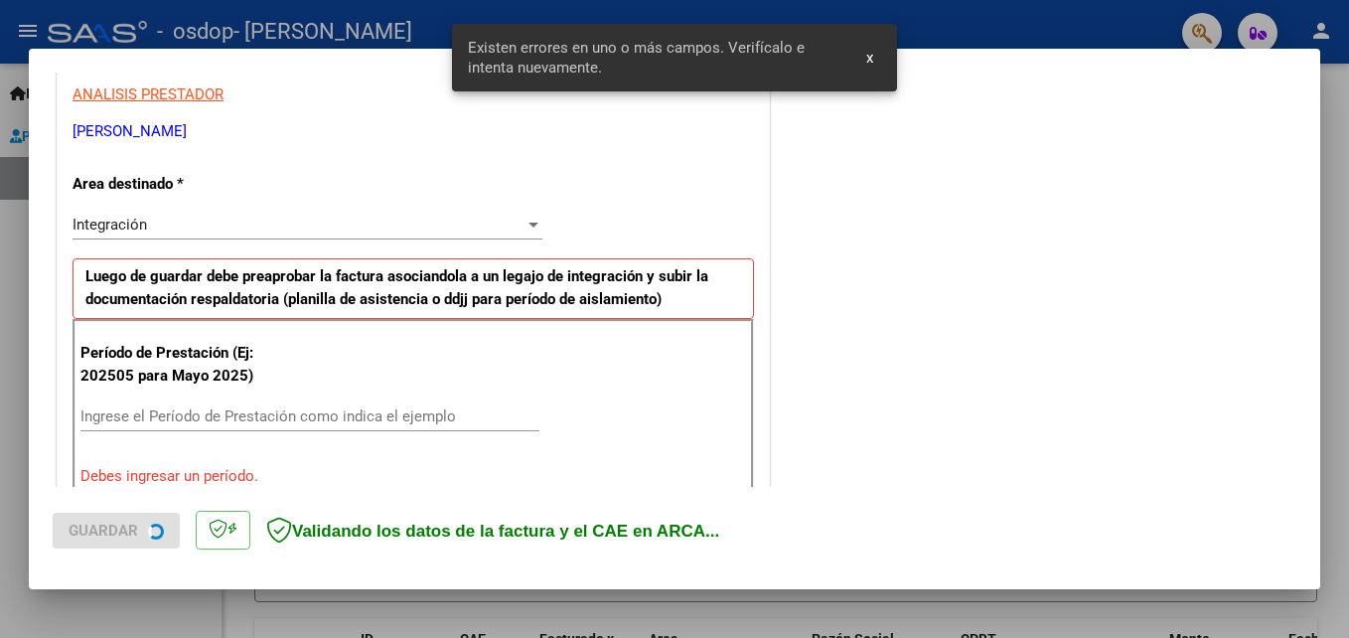
scroll to position [447, 0]
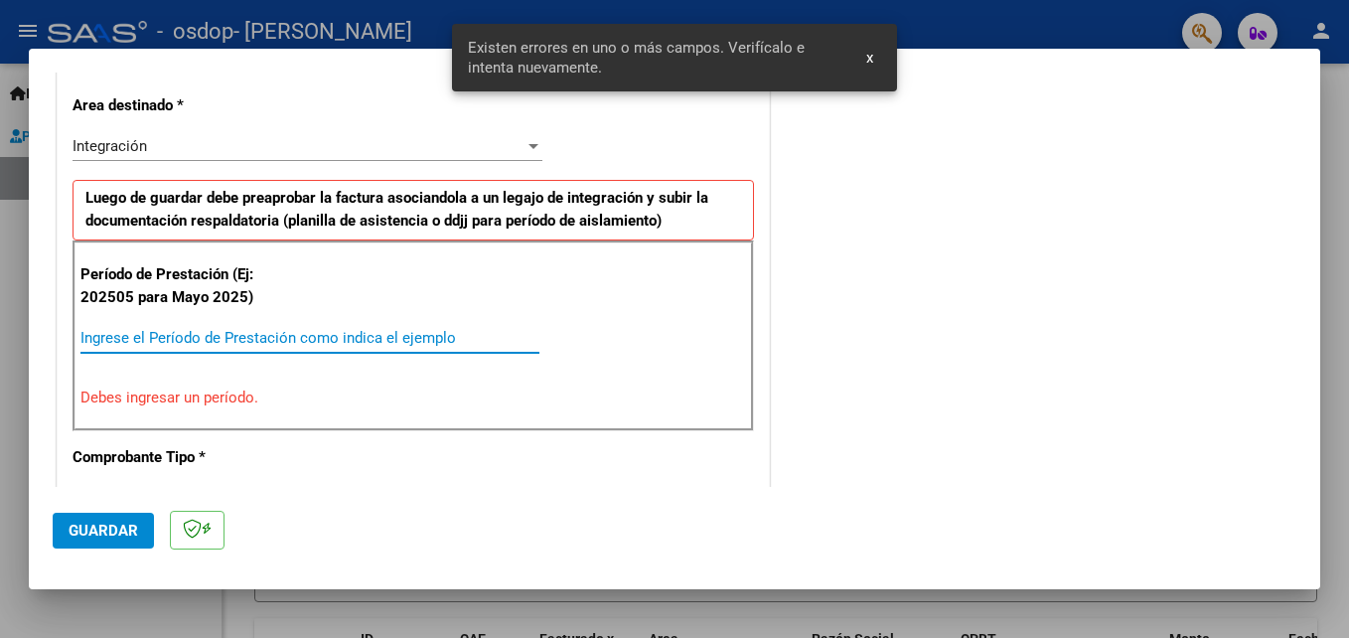
click at [208, 332] on input "Ingrese el Período de Prestación como indica el ejemplo" at bounding box center [309, 338] width 459 height 18
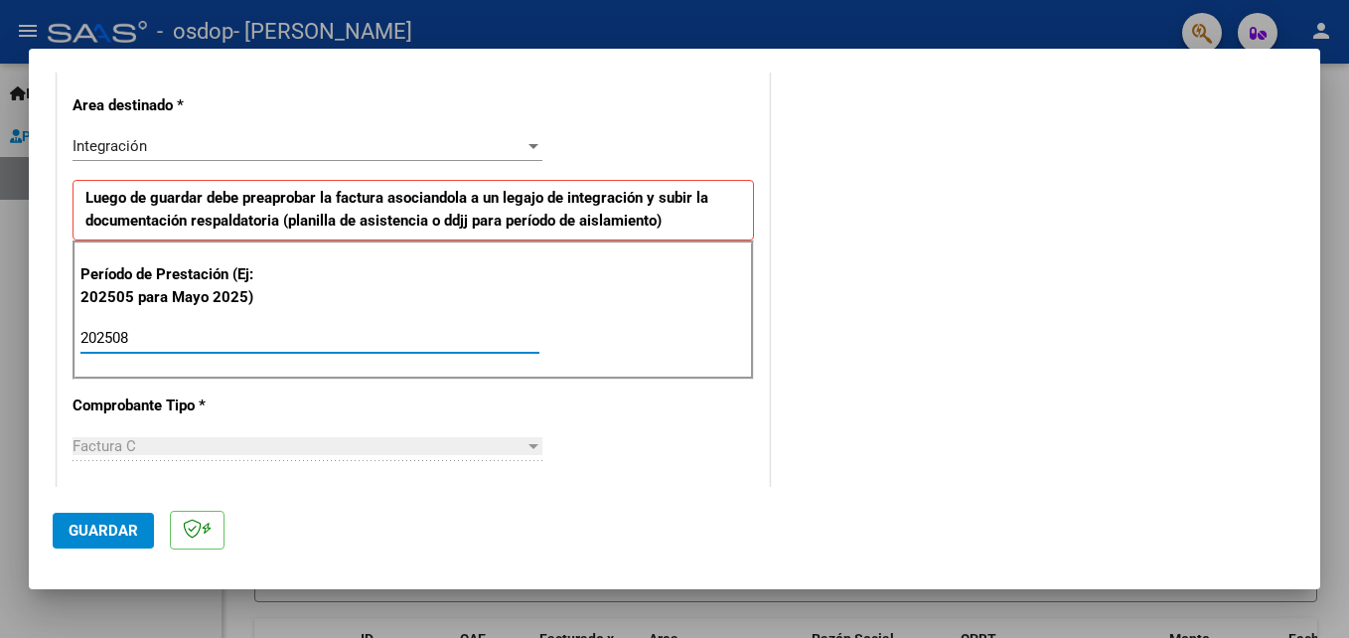
type input "202508"
click at [108, 536] on span "Guardar" at bounding box center [104, 531] width 70 height 18
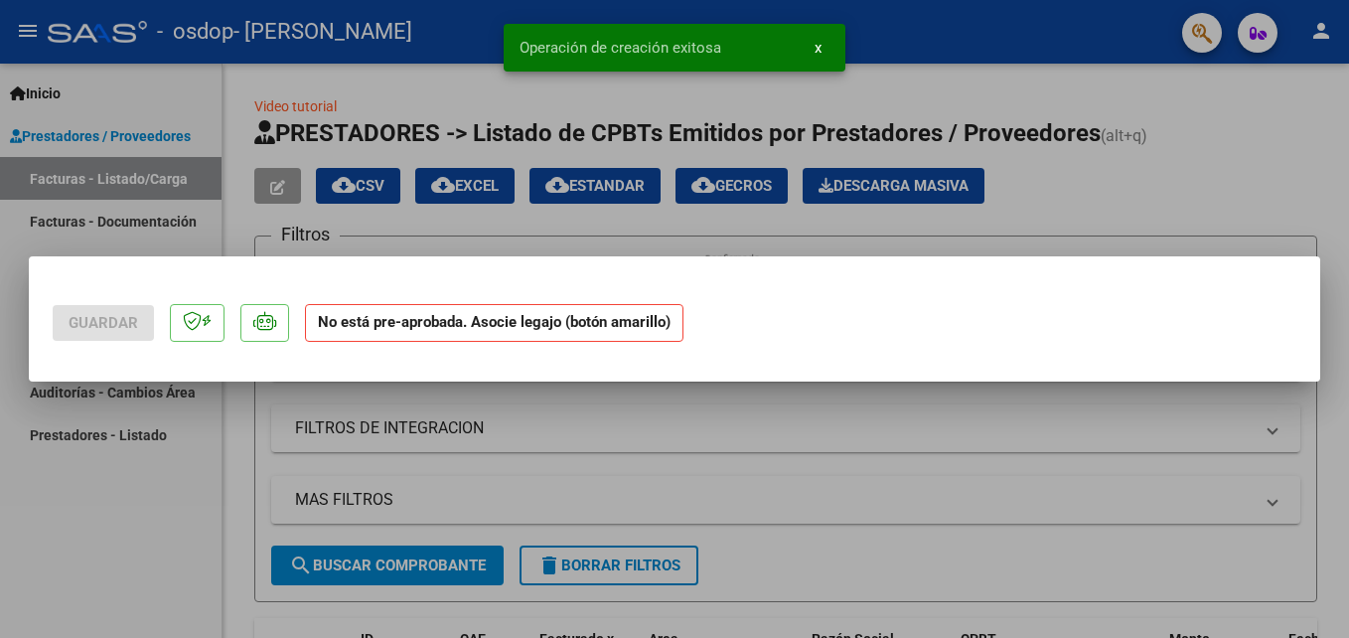
scroll to position [0, 0]
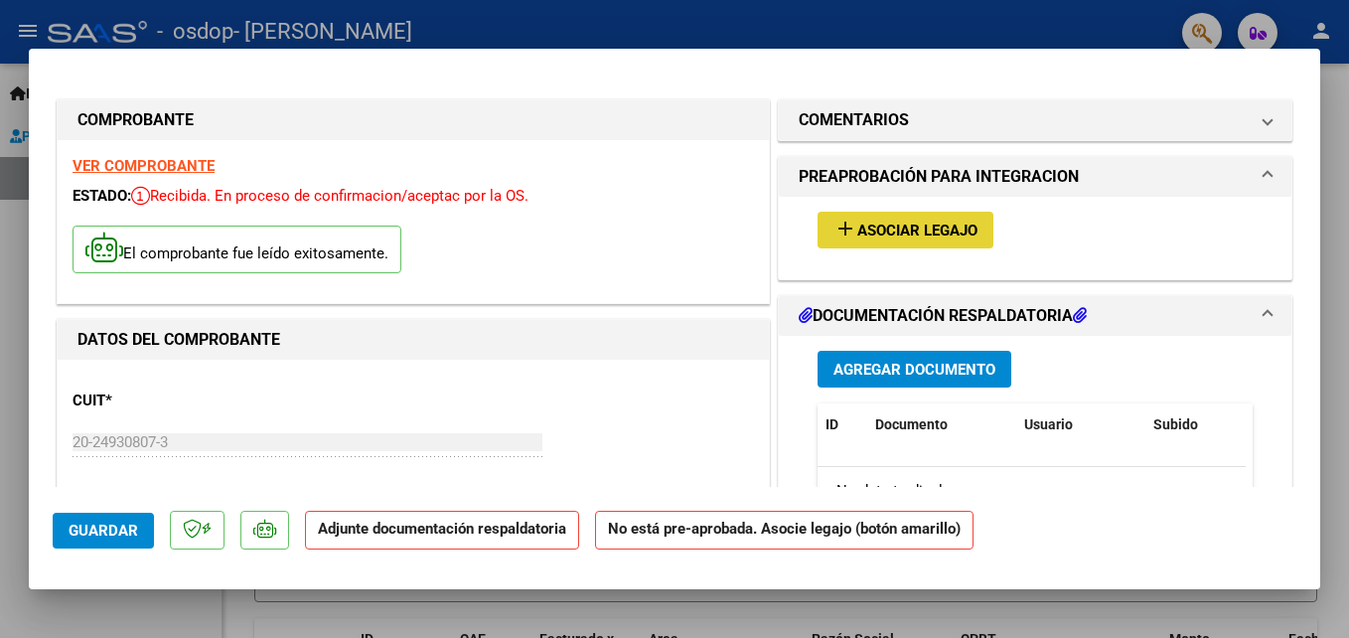
click at [873, 218] on button "add Asociar Legajo" at bounding box center [906, 230] width 176 height 37
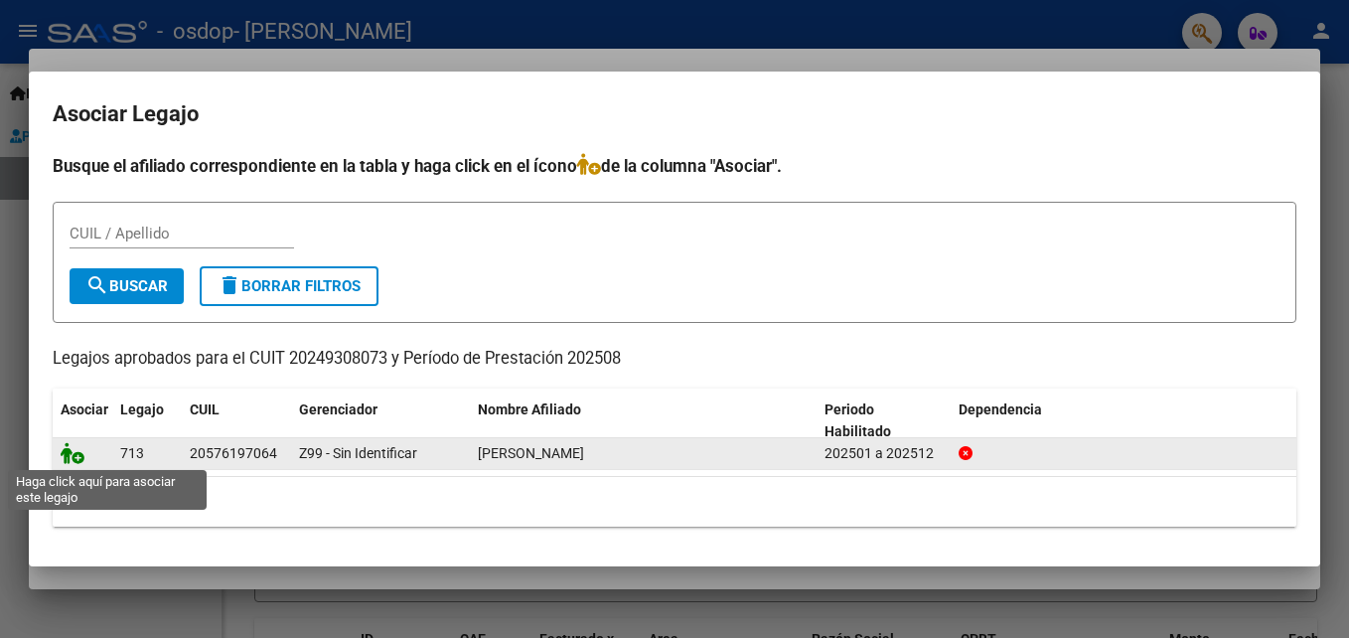
click at [79, 453] on icon at bounding box center [73, 453] width 24 height 22
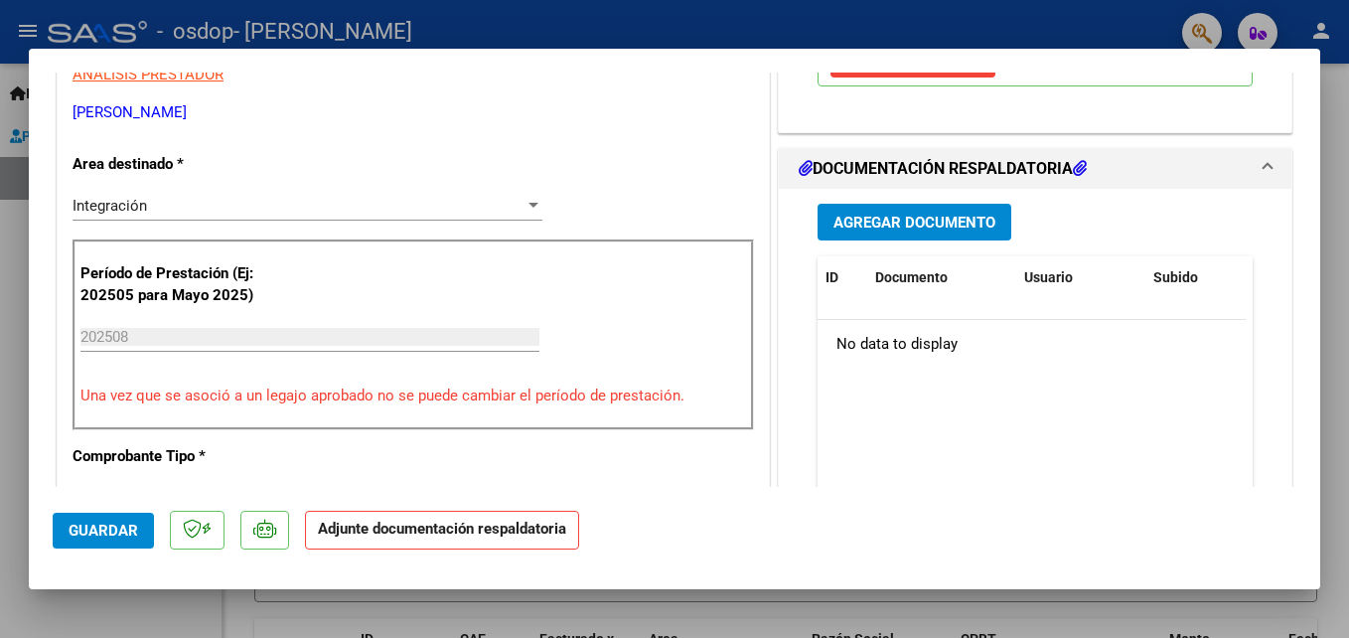
scroll to position [379, 0]
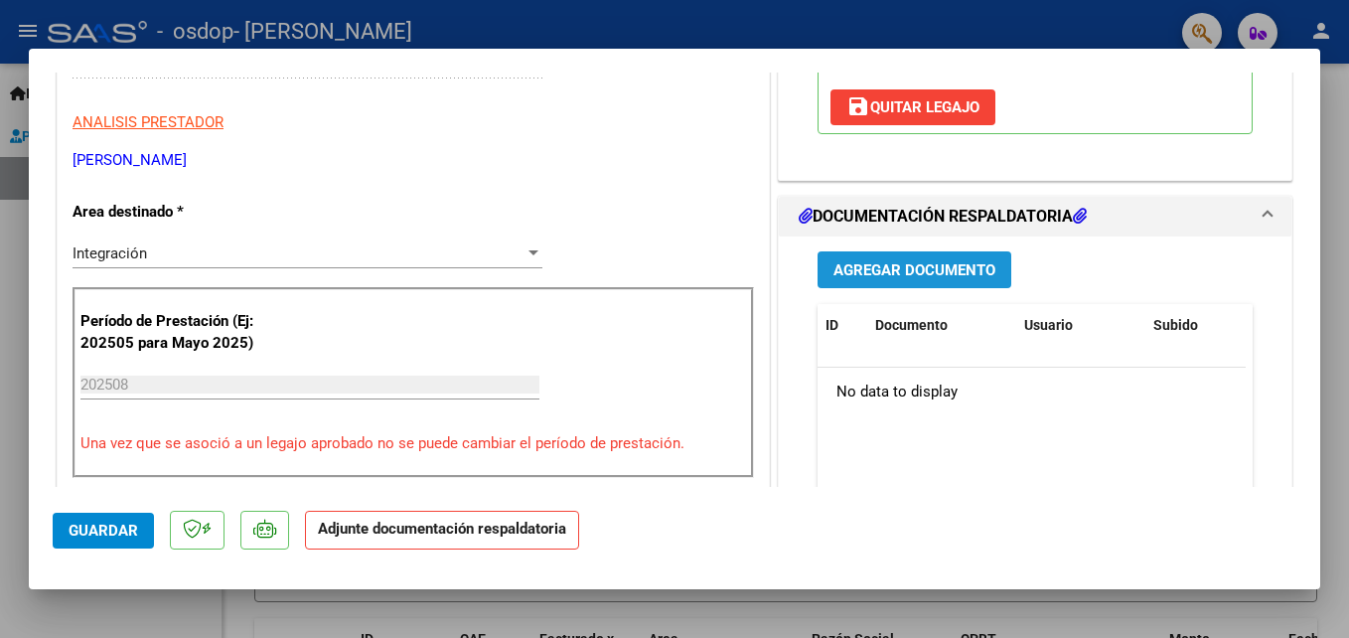
click at [919, 277] on span "Agregar Documento" at bounding box center [915, 270] width 162 height 18
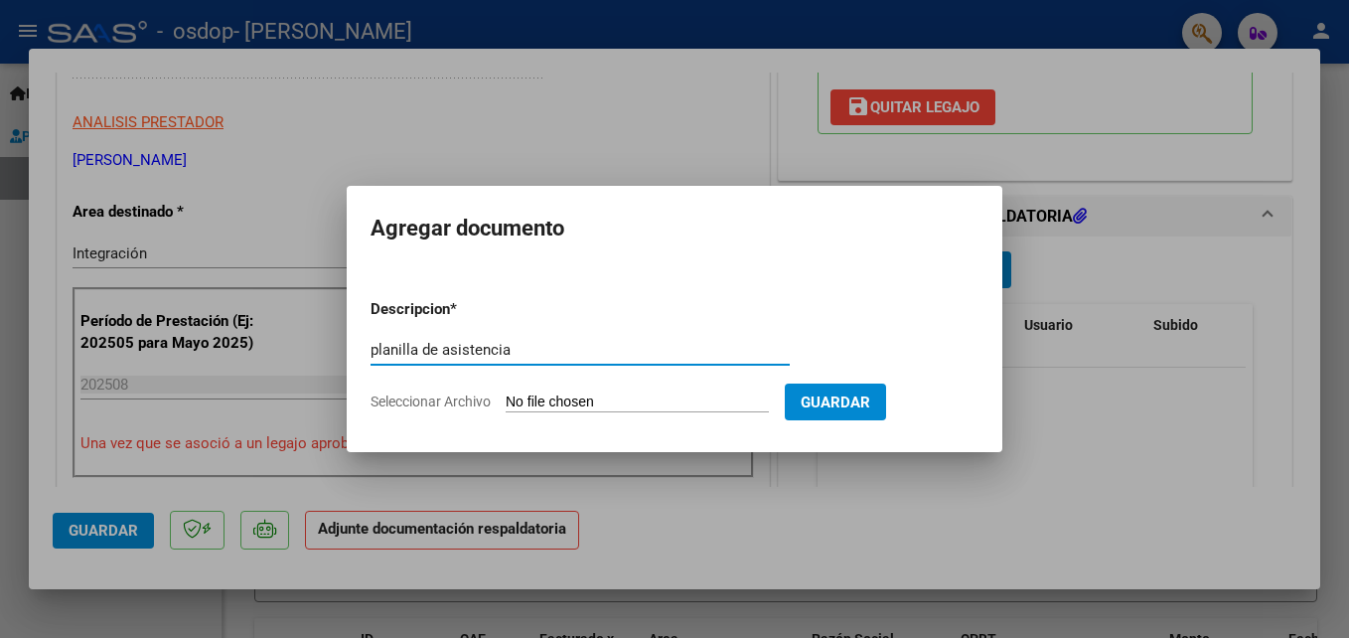
type input "planilla de asistencia"
click at [690, 401] on input "Seleccionar Archivo" at bounding box center [637, 402] width 263 height 19
type input "C:\fakepath\[PERSON_NAME] empe agost.jpg"
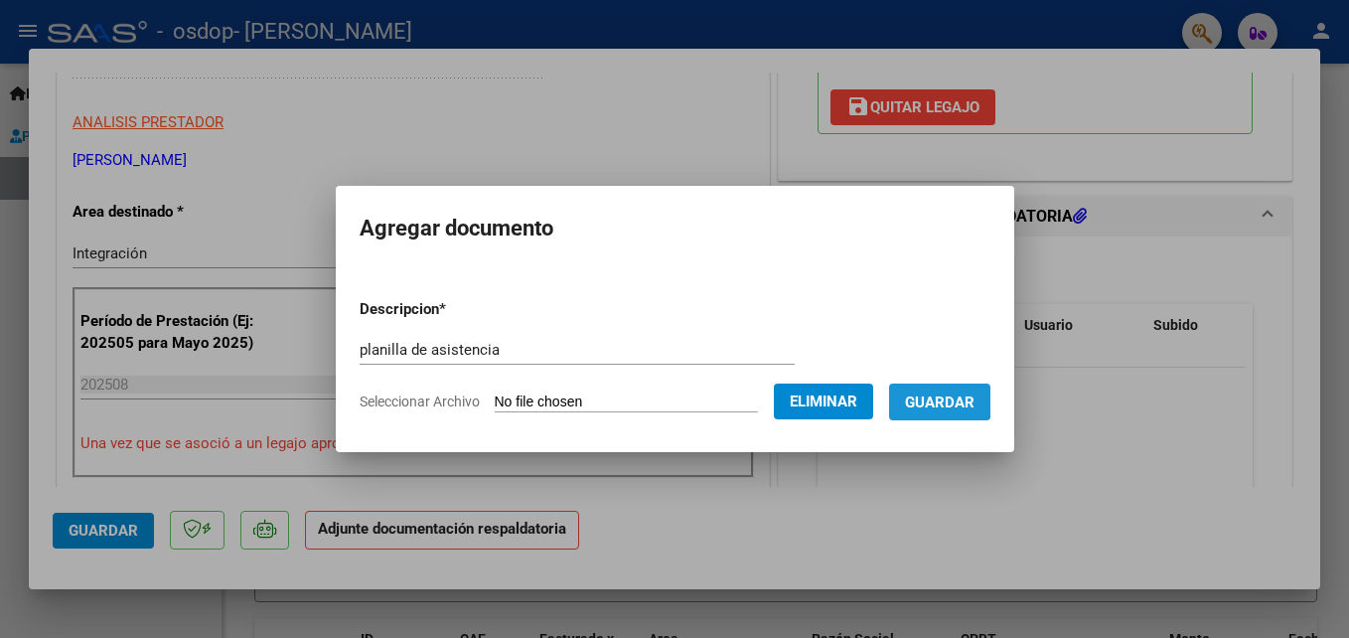
click at [958, 397] on span "Guardar" at bounding box center [940, 402] width 70 height 18
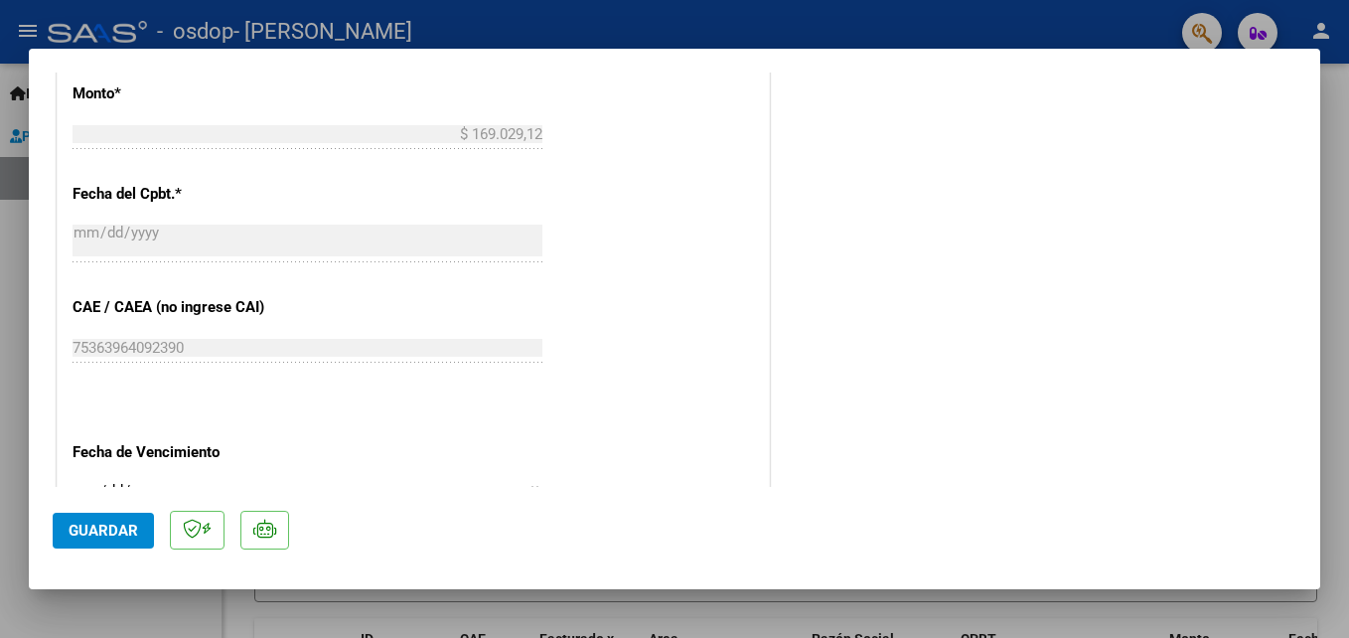
scroll to position [1077, 0]
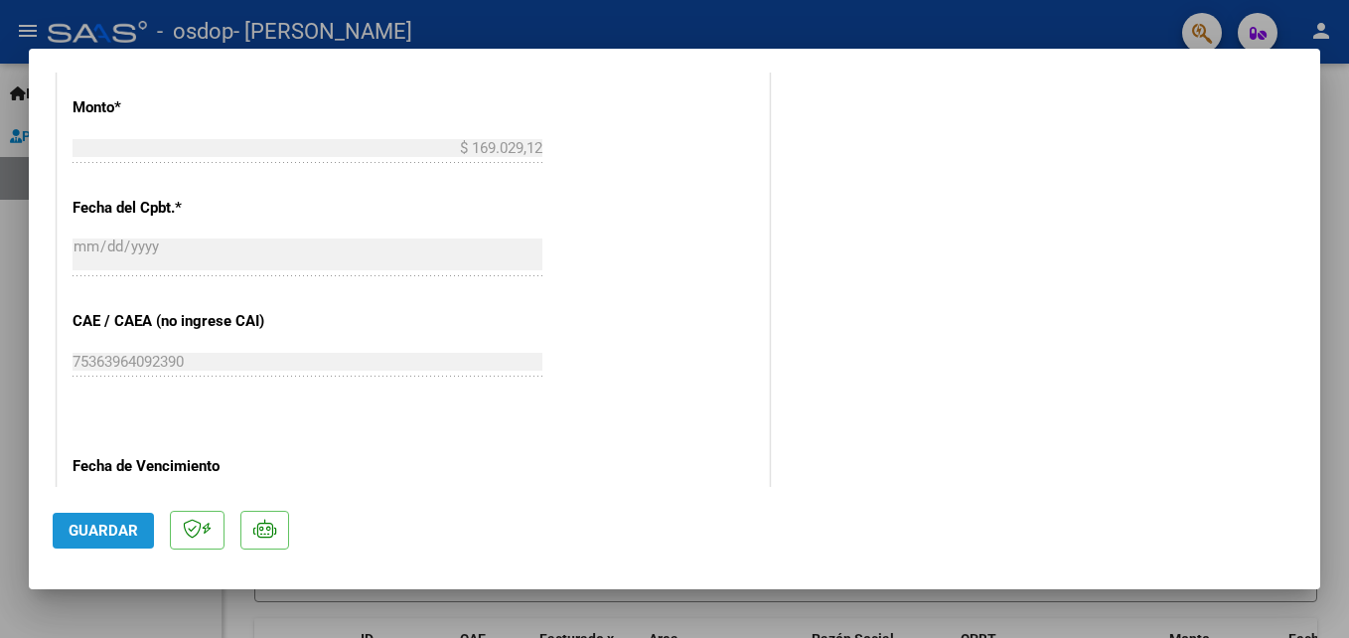
click at [102, 538] on span "Guardar" at bounding box center [104, 531] width 70 height 18
click at [111, 528] on span "Guardar" at bounding box center [104, 531] width 70 height 18
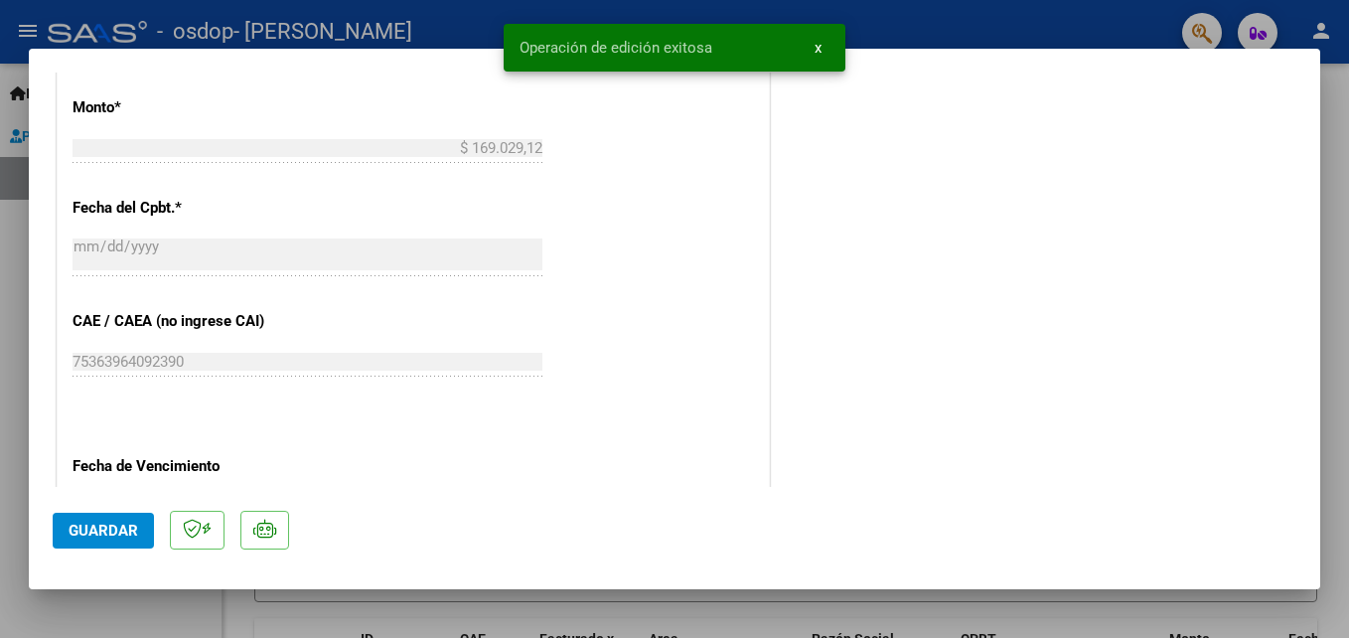
click at [11, 264] on div at bounding box center [674, 319] width 1349 height 638
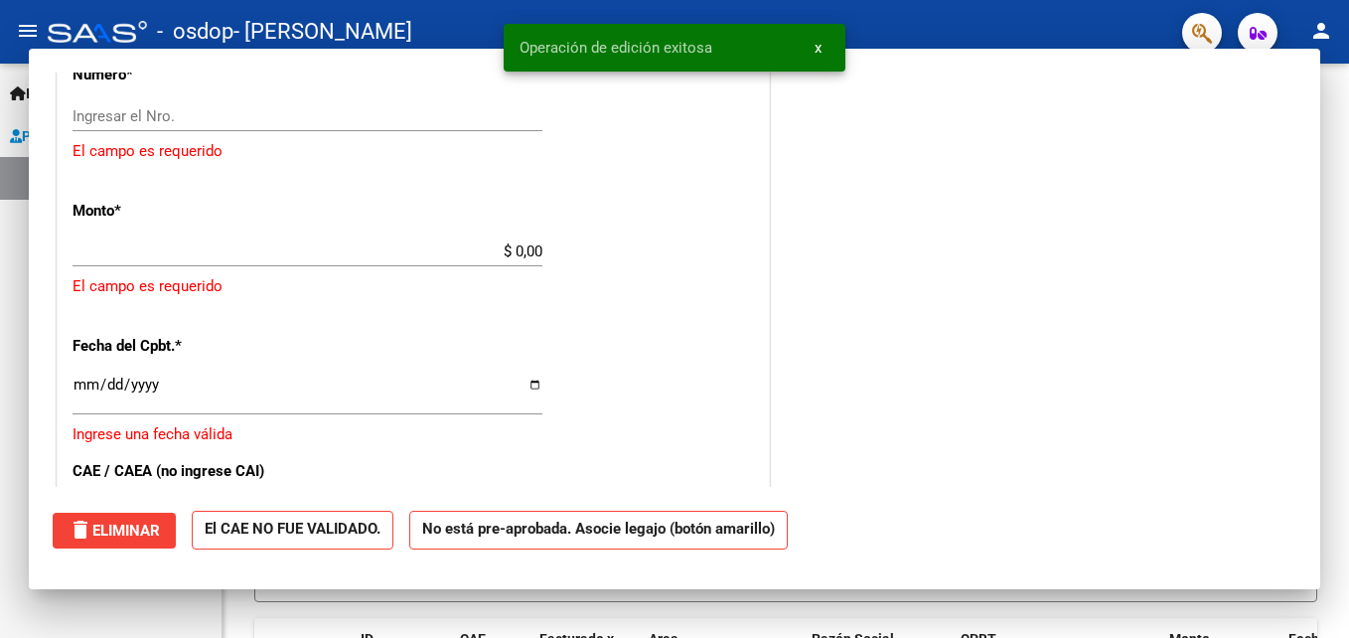
scroll to position [0, 0]
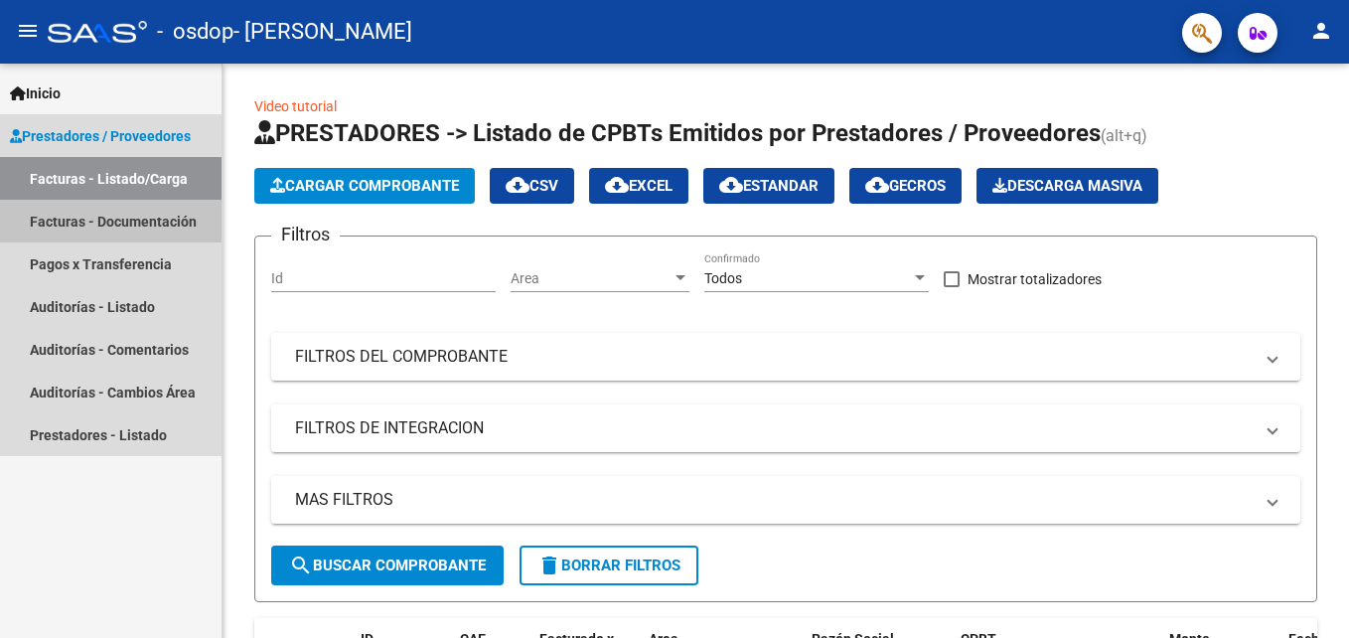
click at [129, 212] on link "Facturas - Documentación" at bounding box center [111, 221] width 222 height 43
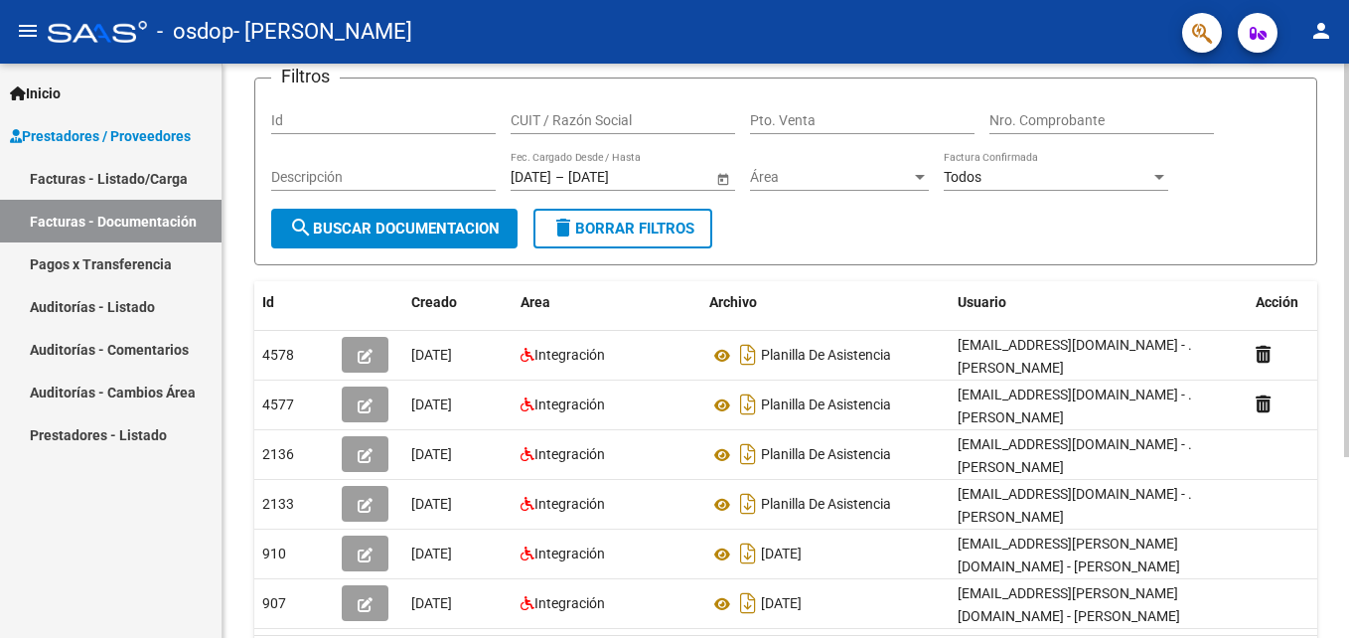
scroll to position [138, 0]
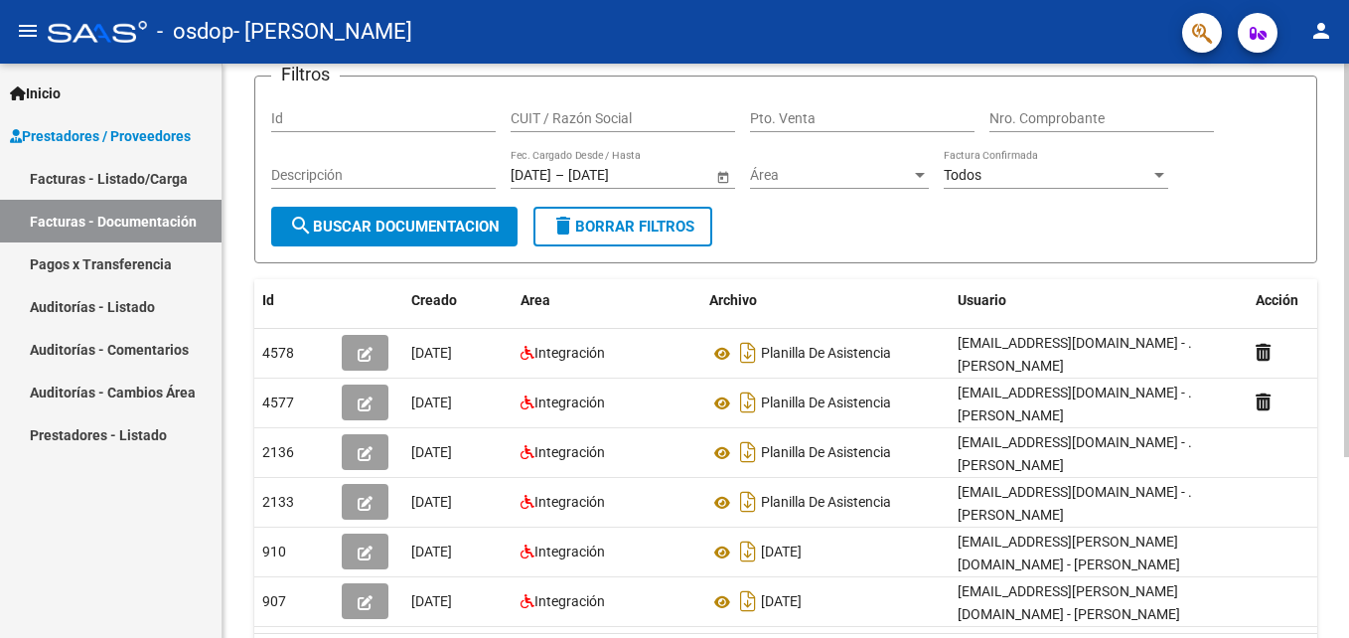
click at [1348, 374] on html "menu - osdop - [PERSON_NAME] person Inicio Instructivos Contacto OS Prestadores…" at bounding box center [674, 319] width 1349 height 638
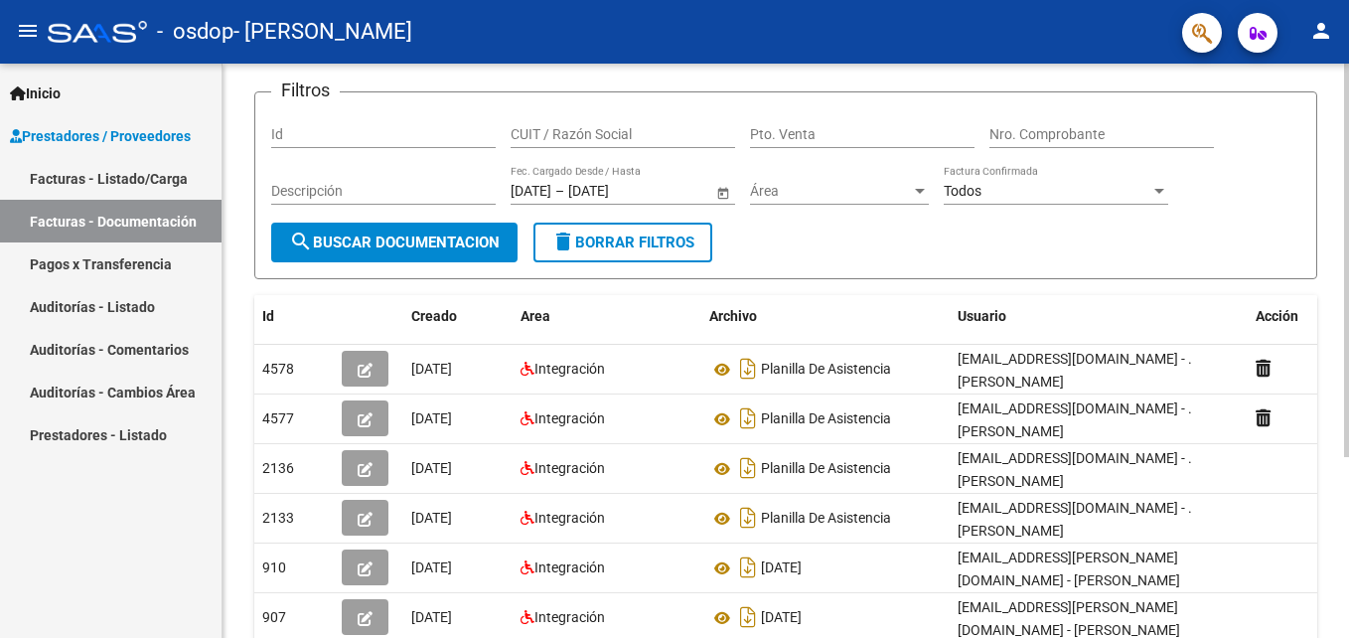
scroll to position [116, 0]
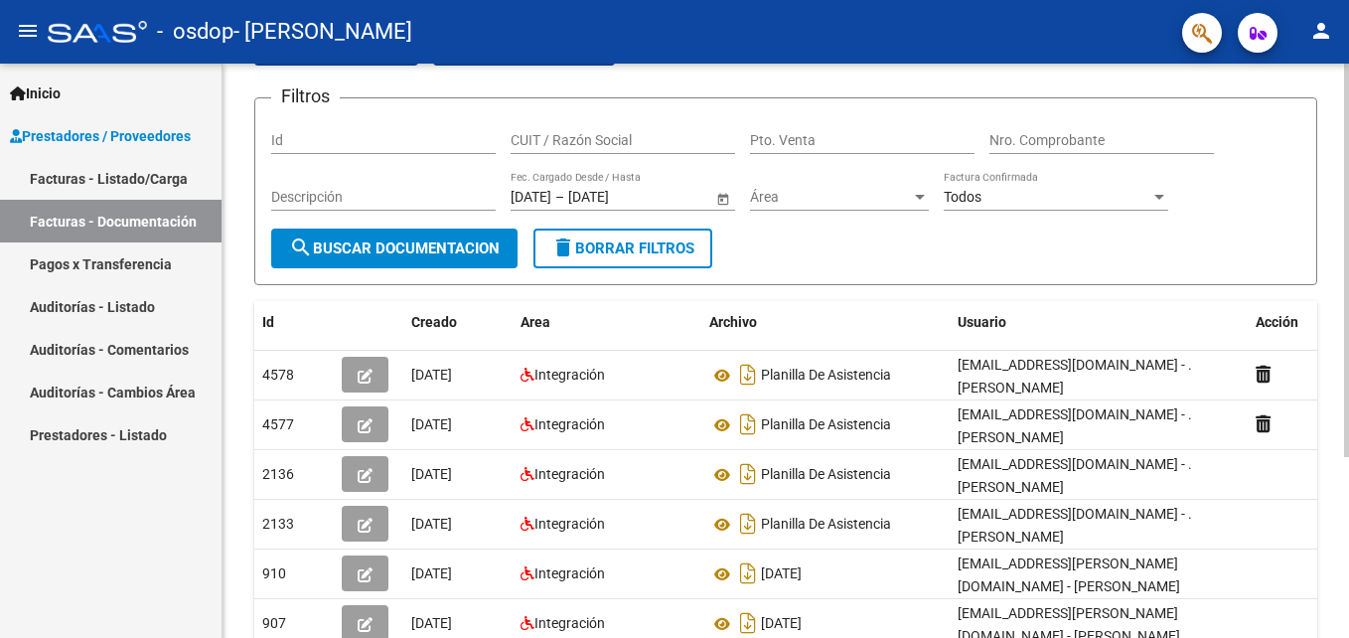
click at [1348, 305] on html "menu - osdop - [PERSON_NAME] person Inicio Instructivos Contacto OS Prestadores…" at bounding box center [674, 319] width 1349 height 638
